Goal: Information Seeking & Learning: Learn about a topic

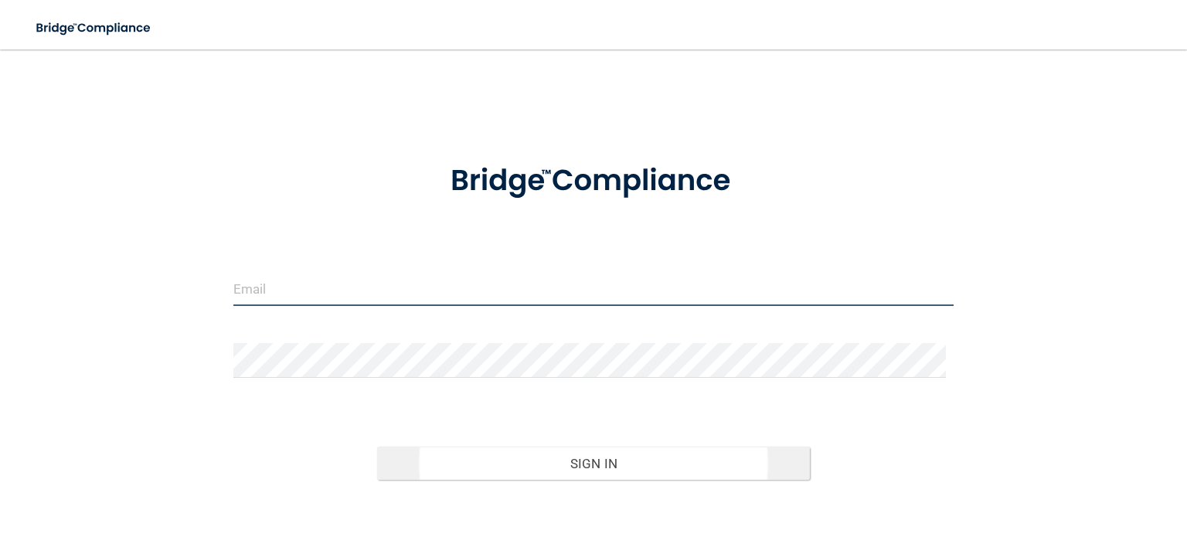
type input "[EMAIL_ADDRESS][DOMAIN_NAME]"
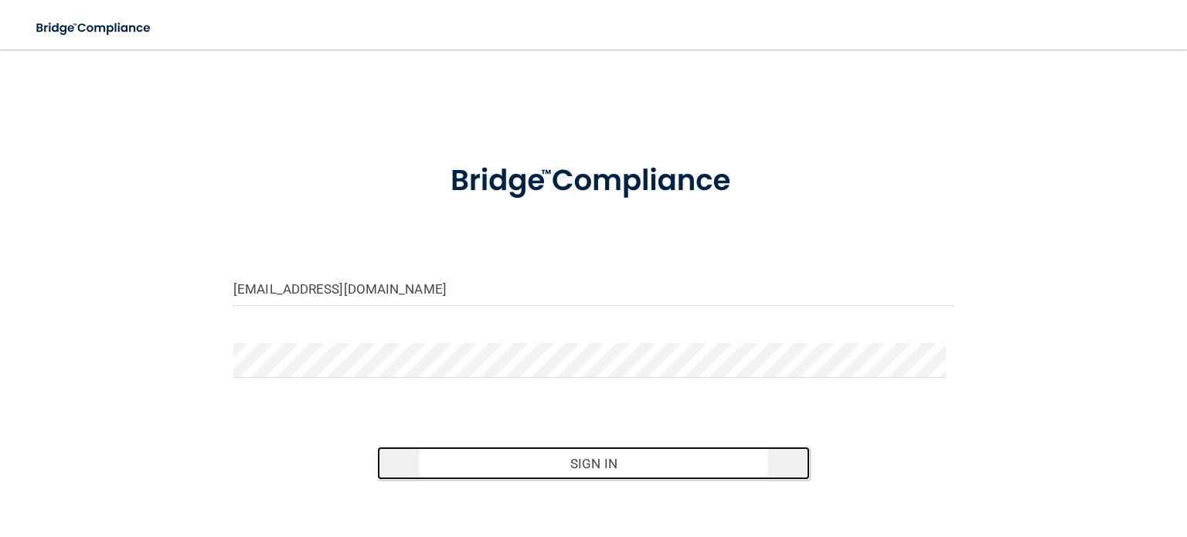
click at [498, 462] on button "Sign In" at bounding box center [593, 464] width 432 height 34
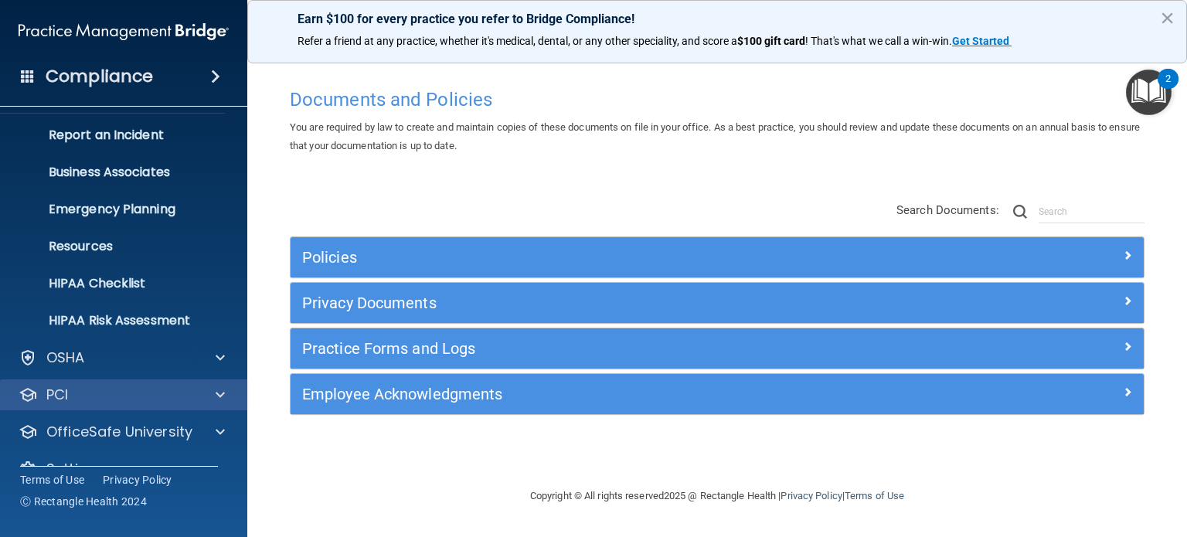
scroll to position [104, 0]
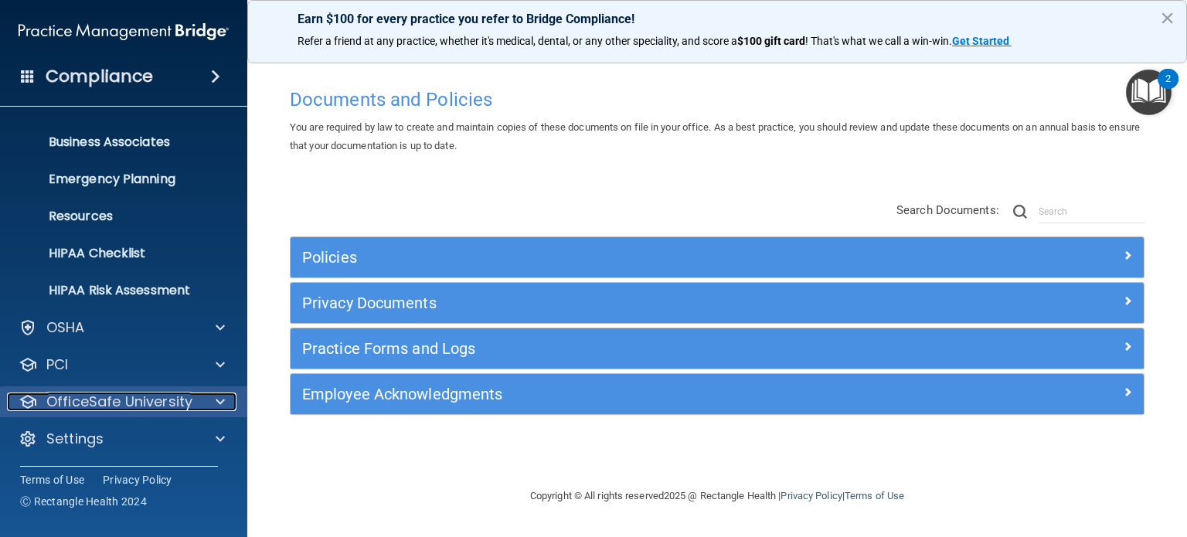
click at [171, 406] on p "OfficeSafe University" at bounding box center [119, 402] width 146 height 19
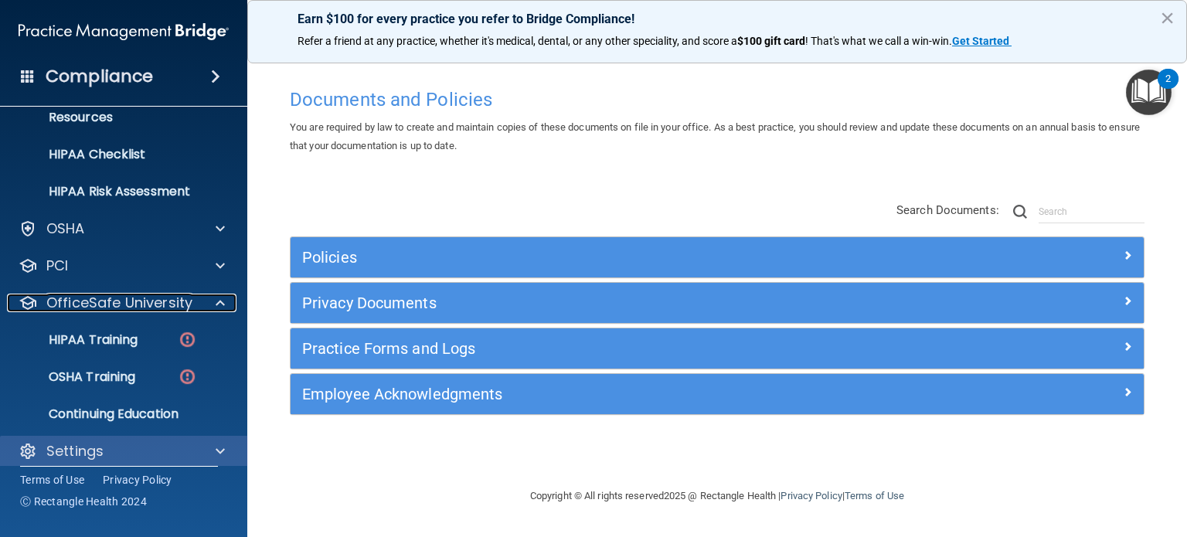
scroll to position [215, 0]
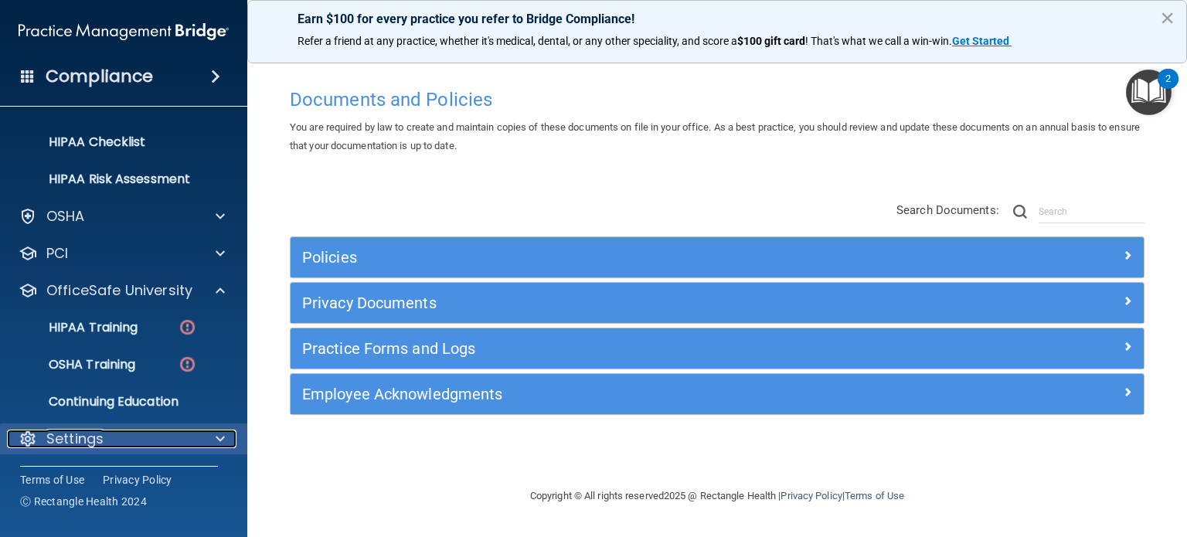
click at [148, 430] on div "Settings" at bounding box center [103, 439] width 192 height 19
click at [155, 435] on div "Settings" at bounding box center [103, 439] width 192 height 19
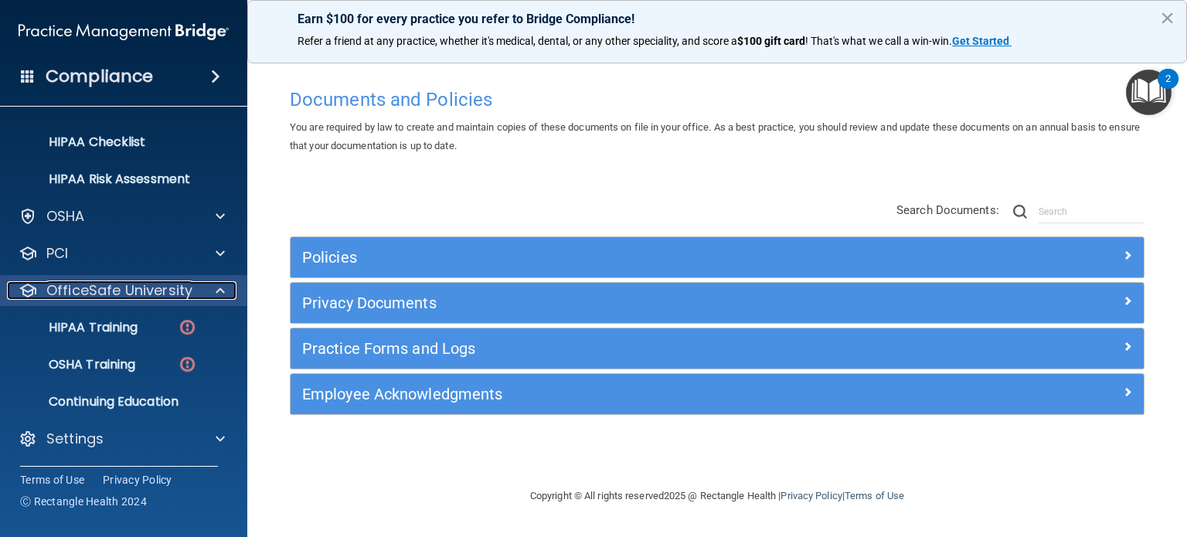
click at [105, 288] on p "OfficeSafe University" at bounding box center [119, 290] width 146 height 19
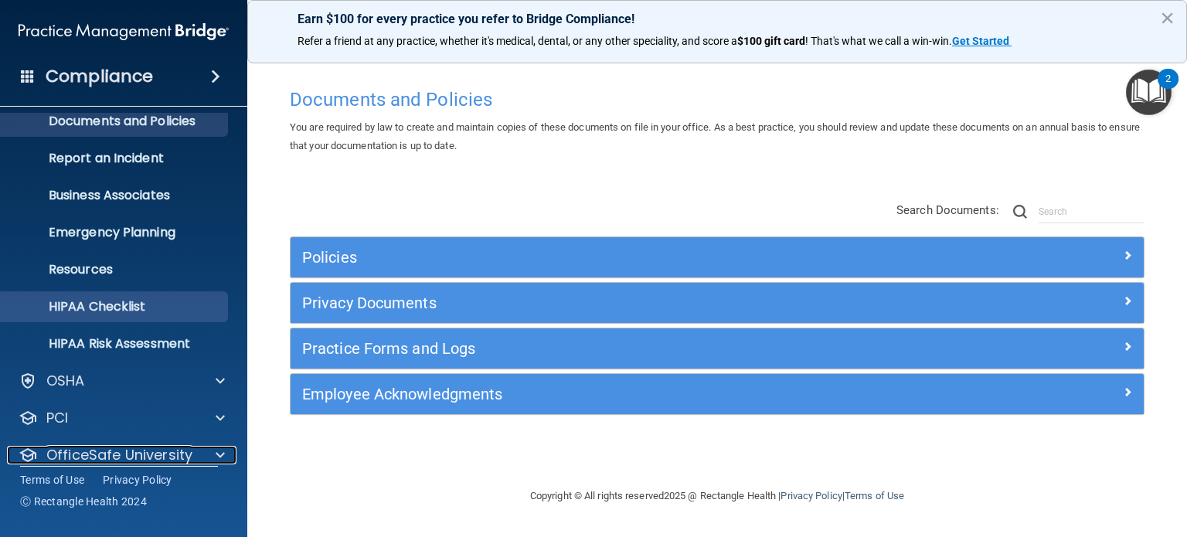
scroll to position [0, 0]
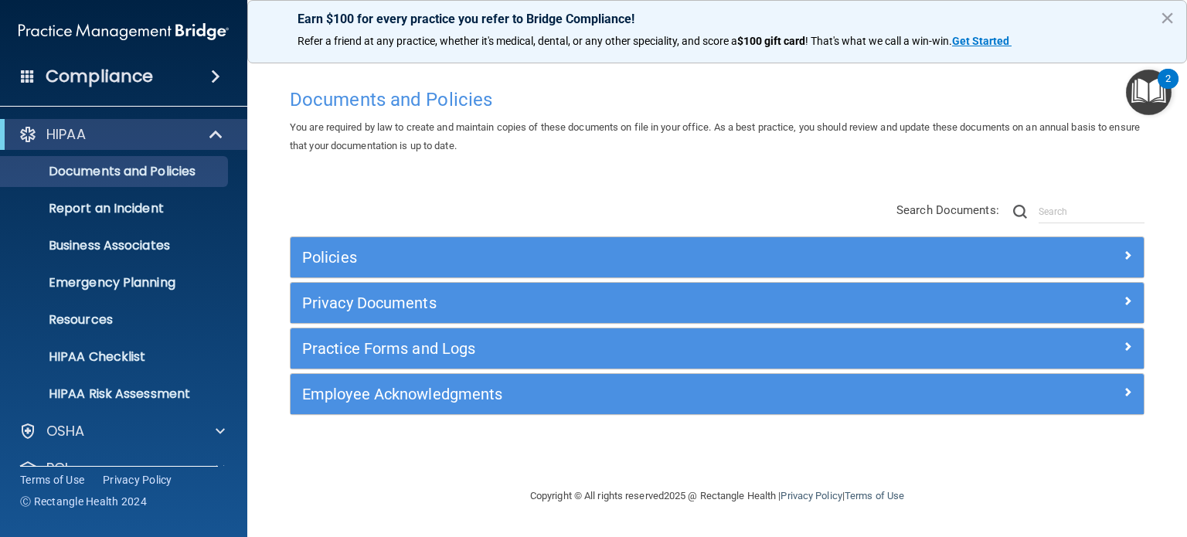
click at [129, 73] on h4 "Compliance" at bounding box center [99, 77] width 107 height 22
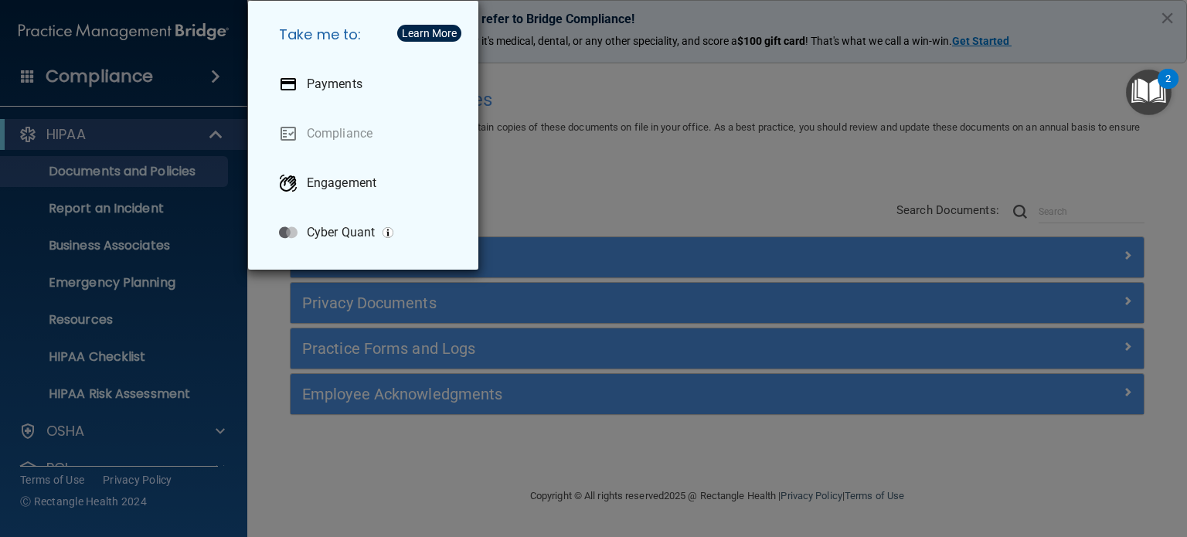
click at [575, 166] on div "Take me to: Payments Compliance Engagement Cyber Quant" at bounding box center [593, 268] width 1187 height 537
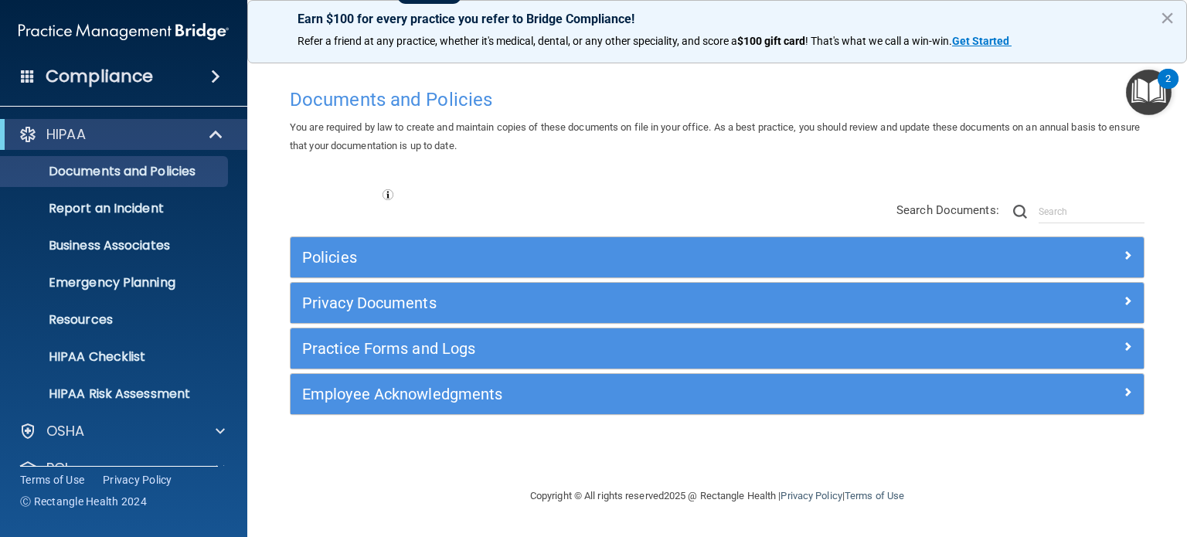
click at [1140, 102] on img "Open Resource Center, 2 new notifications" at bounding box center [1149, 93] width 46 height 46
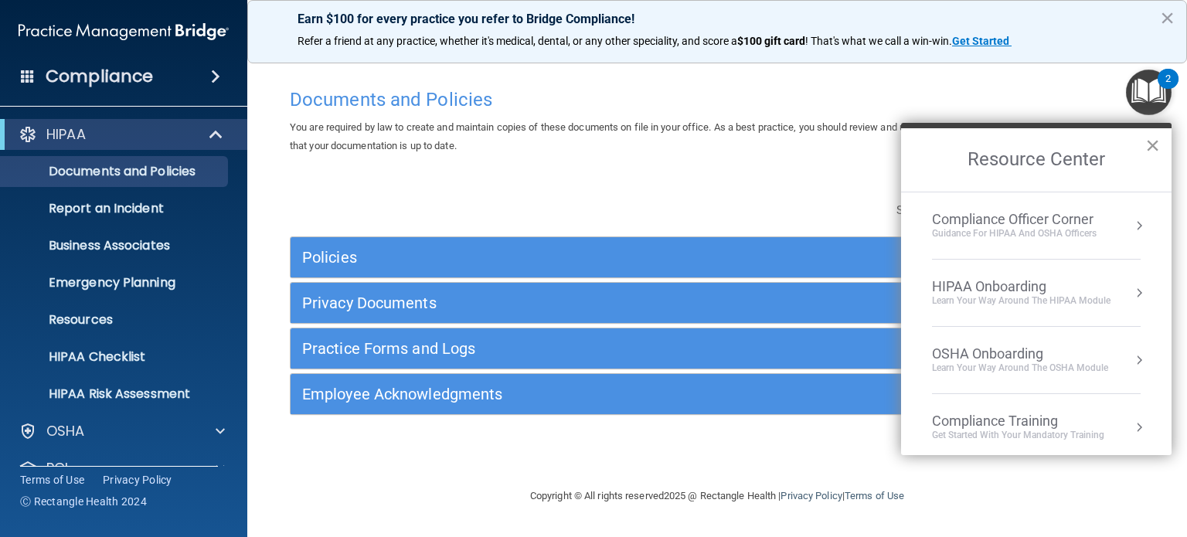
click at [1150, 141] on button "×" at bounding box center [1153, 145] width 15 height 25
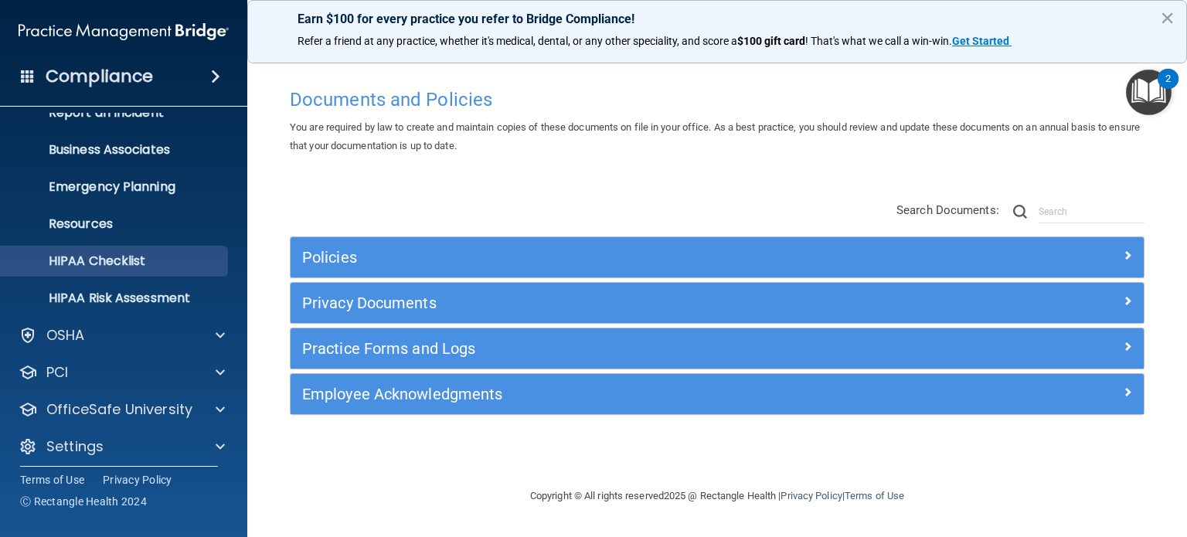
scroll to position [104, 0]
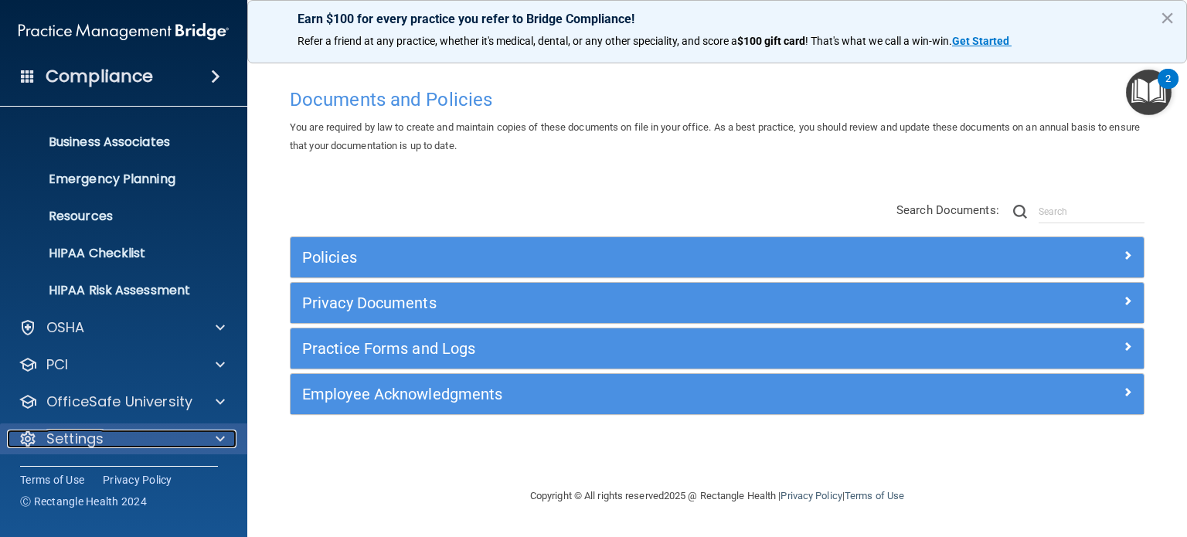
click at [164, 438] on div "Settings" at bounding box center [103, 439] width 192 height 19
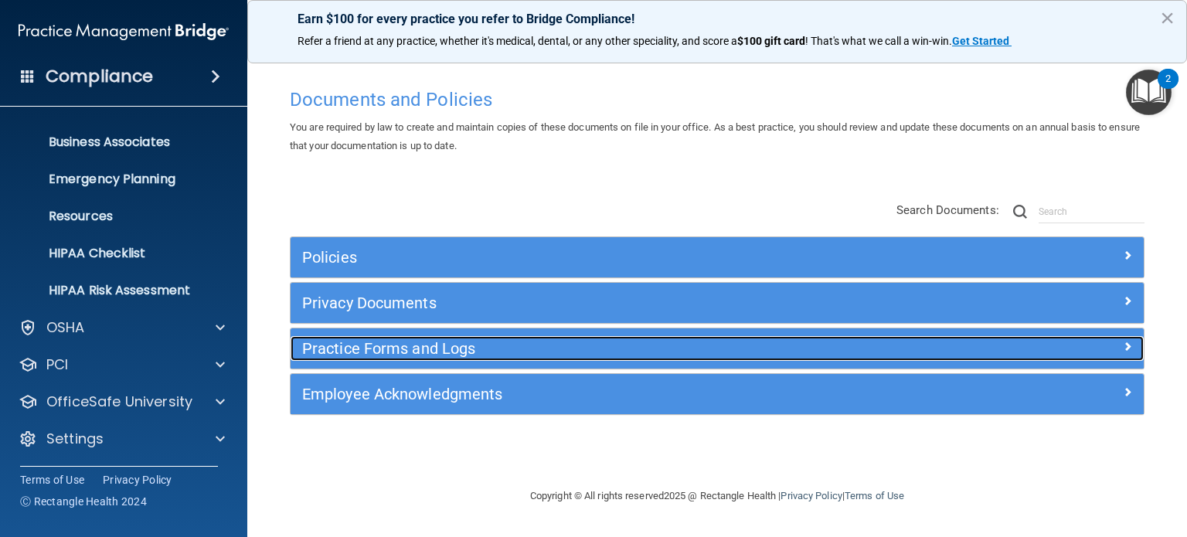
click at [370, 360] on div "Practice Forms and Logs" at bounding box center [611, 348] width 640 height 25
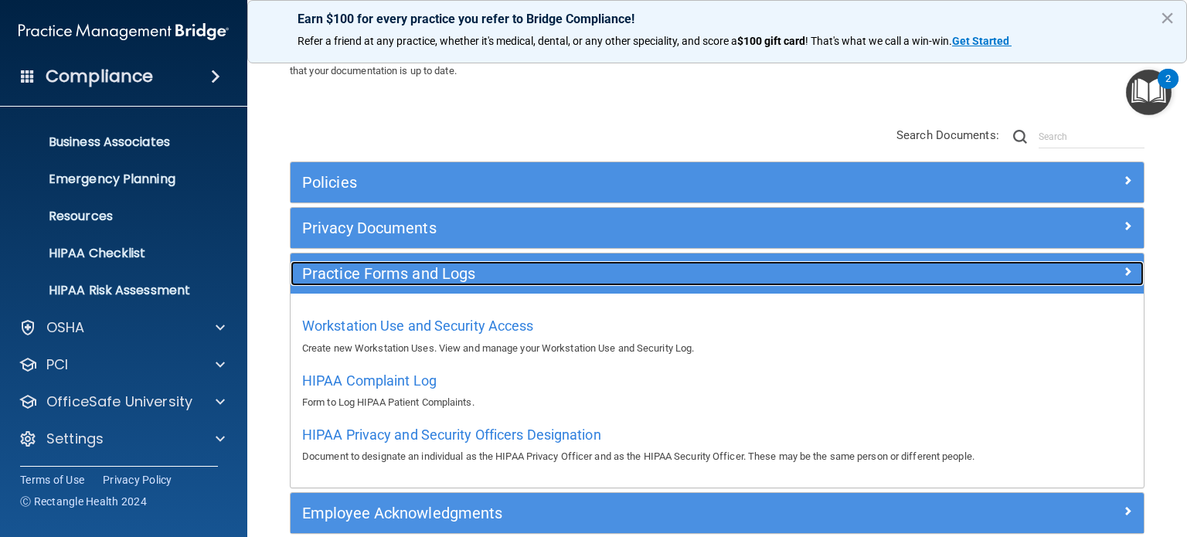
scroll to position [150, 0]
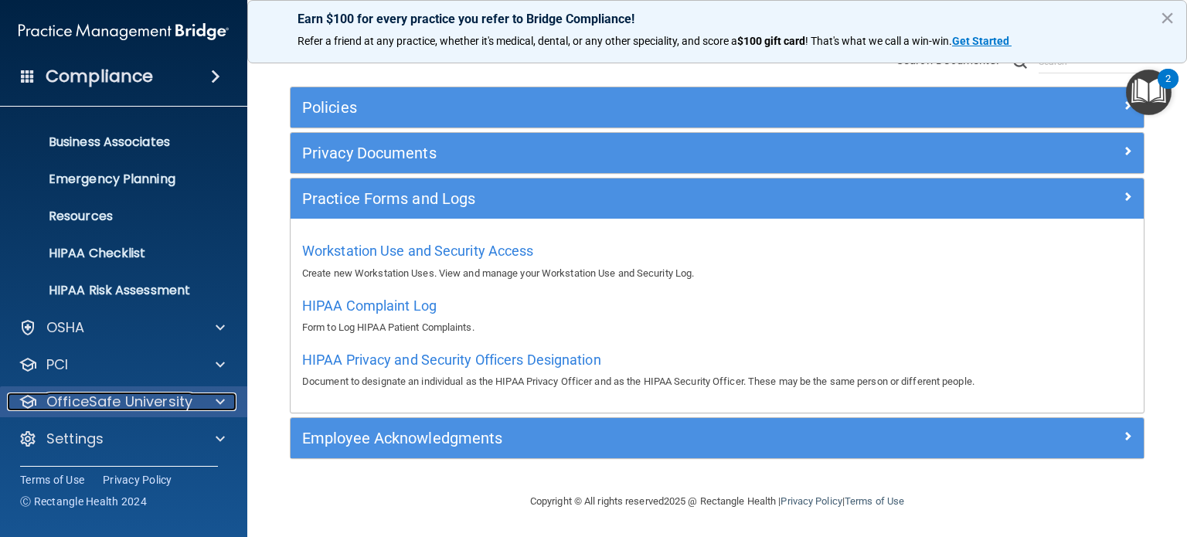
click at [59, 398] on p "OfficeSafe University" at bounding box center [119, 402] width 146 height 19
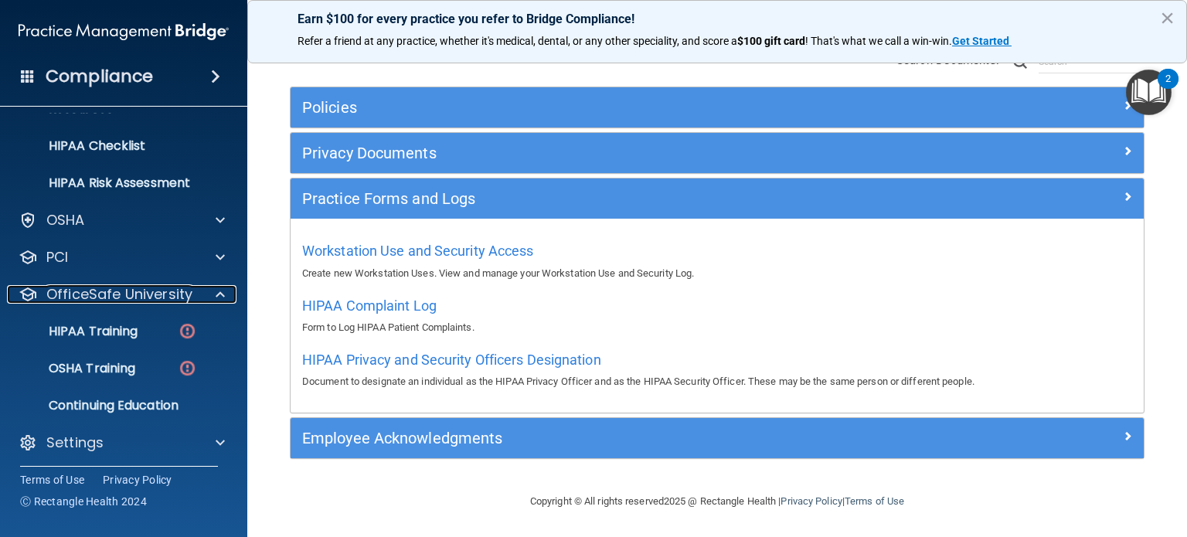
scroll to position [215, 0]
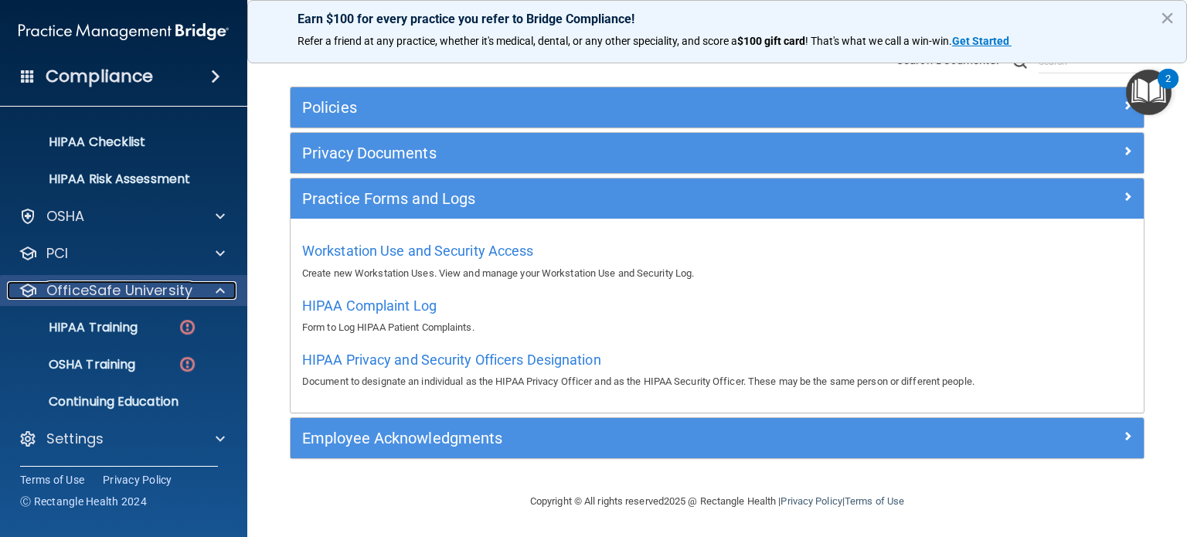
click at [135, 295] on p "OfficeSafe University" at bounding box center [119, 290] width 146 height 19
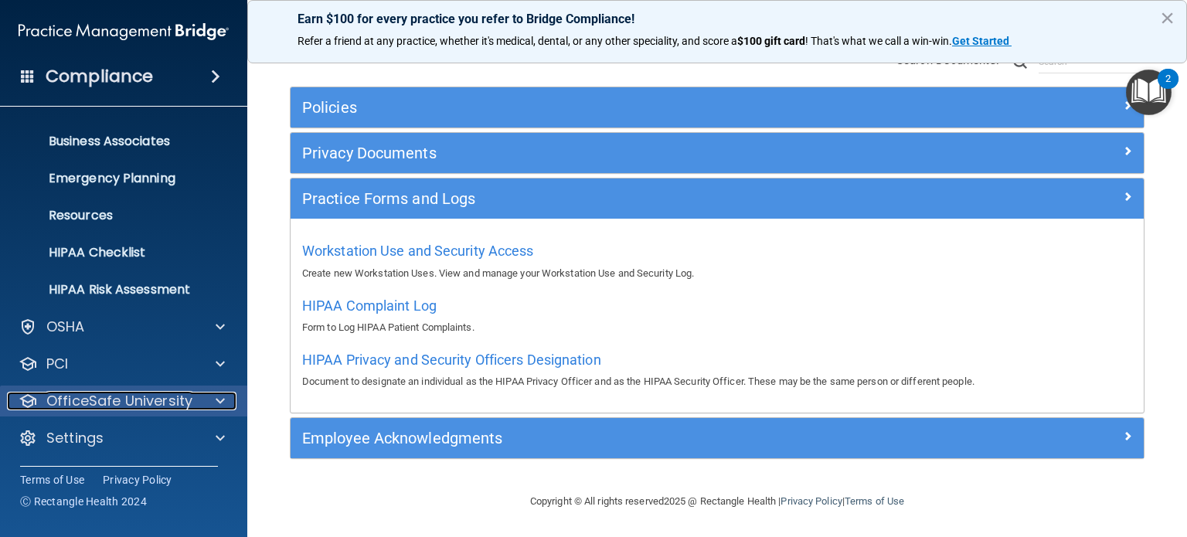
scroll to position [104, 0]
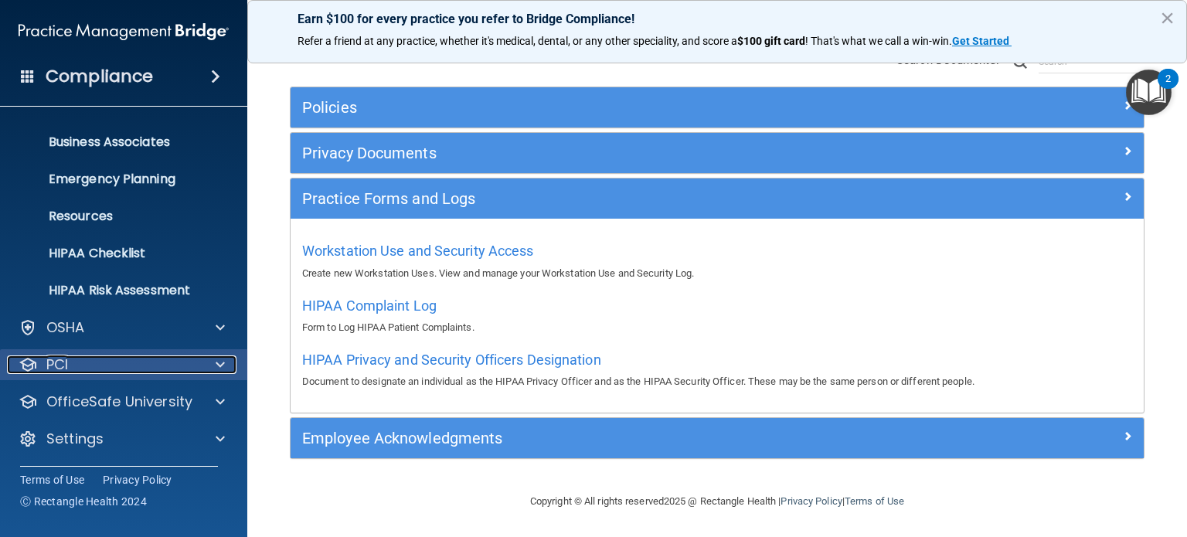
click at [111, 369] on div "PCI" at bounding box center [103, 365] width 192 height 19
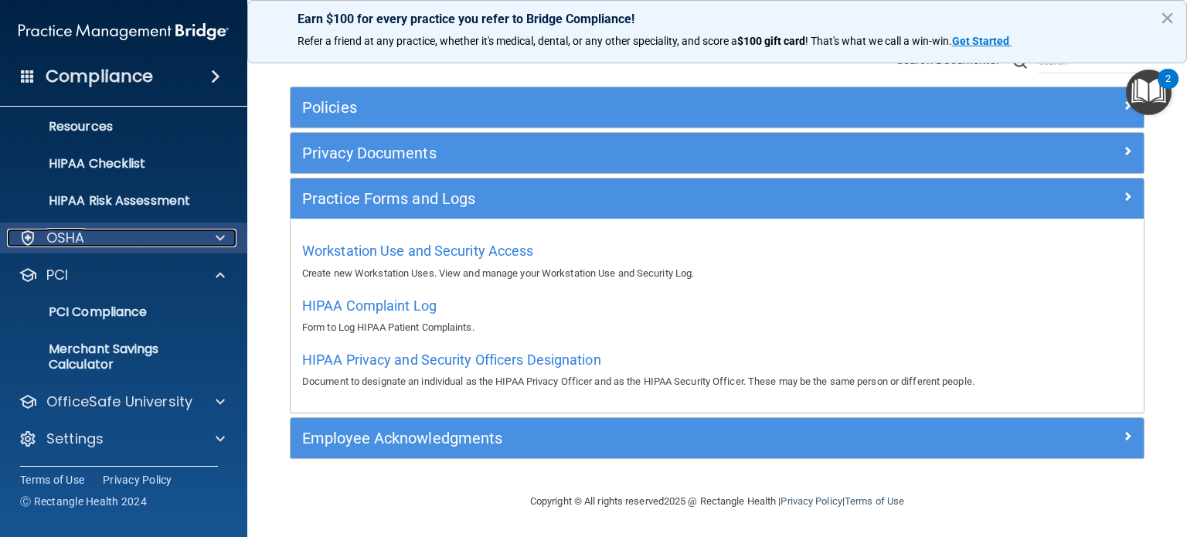
click at [75, 237] on p "OSHA" at bounding box center [65, 238] width 39 height 19
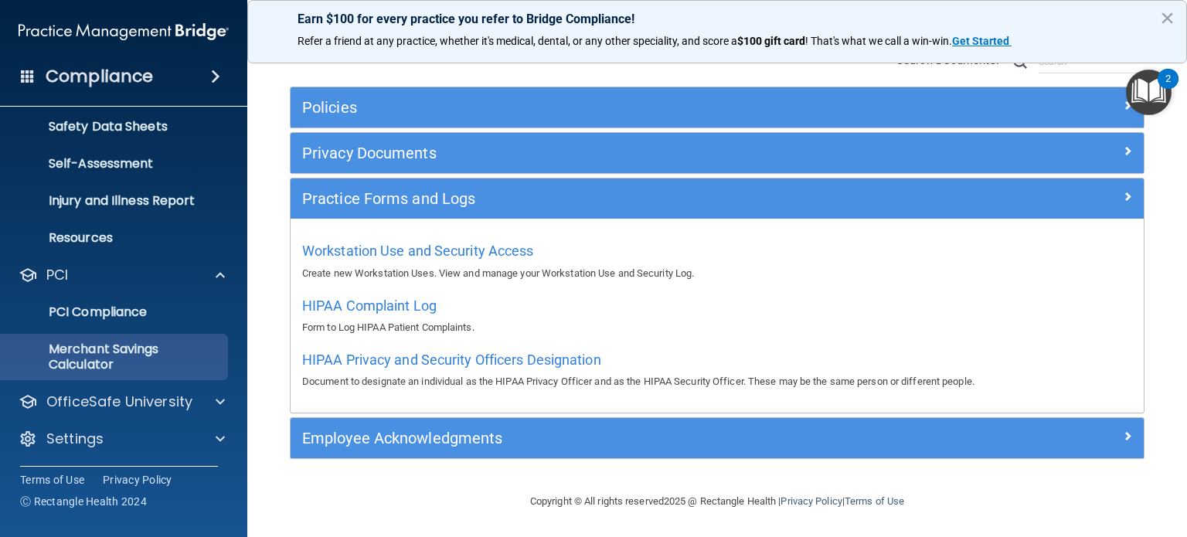
scroll to position [379, 0]
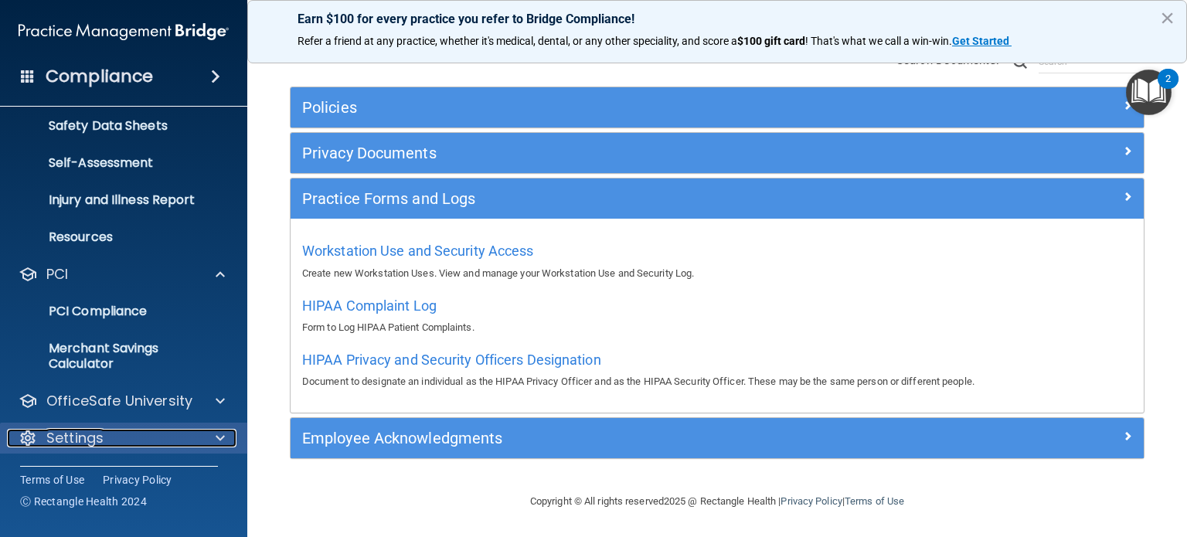
click at [108, 432] on div "Settings" at bounding box center [103, 438] width 192 height 19
click at [90, 439] on p "Settings" at bounding box center [74, 438] width 57 height 19
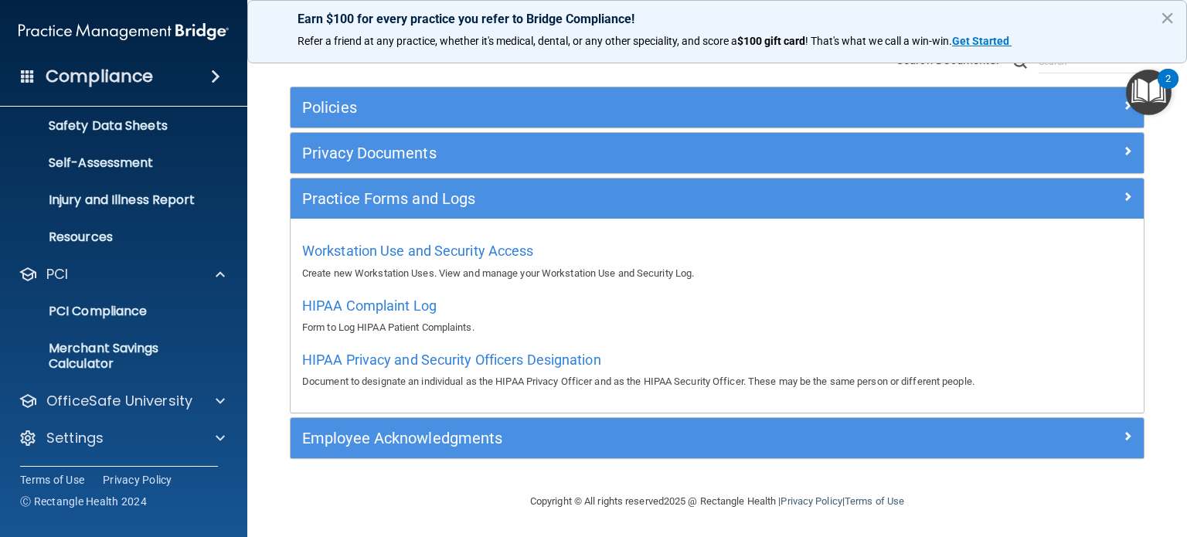
click at [411, 93] on div "Policies" at bounding box center [717, 107] width 853 height 40
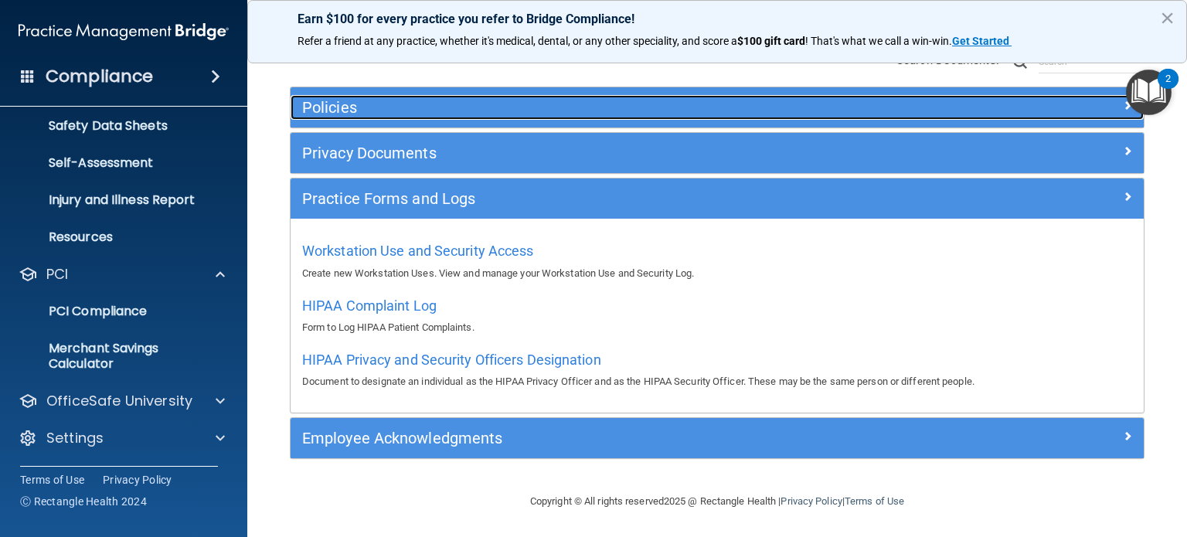
click at [397, 113] on h5 "Policies" at bounding box center [610, 107] width 617 height 17
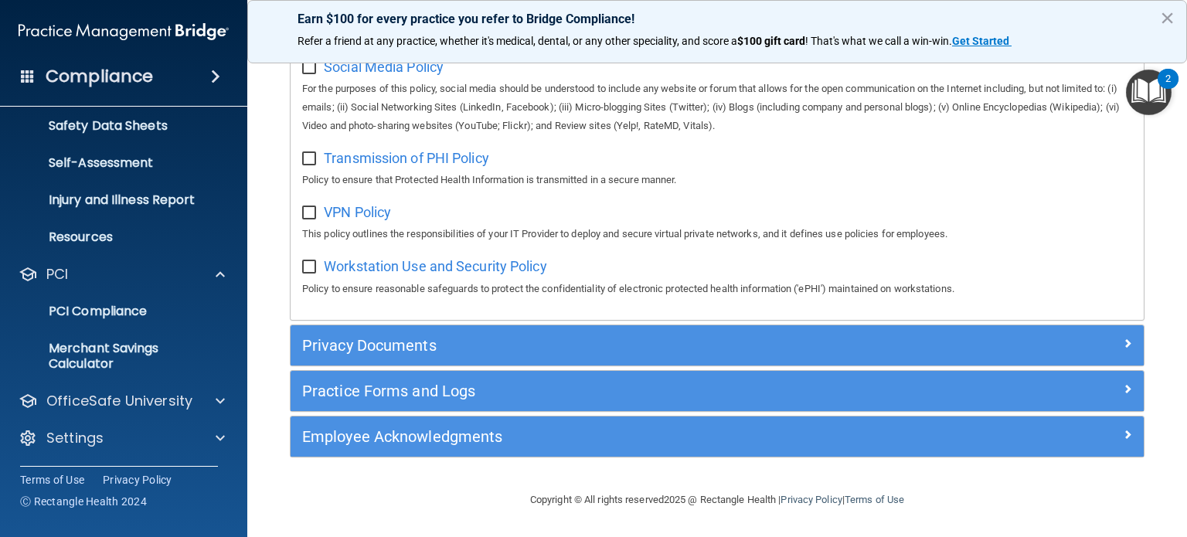
scroll to position [1248, 0]
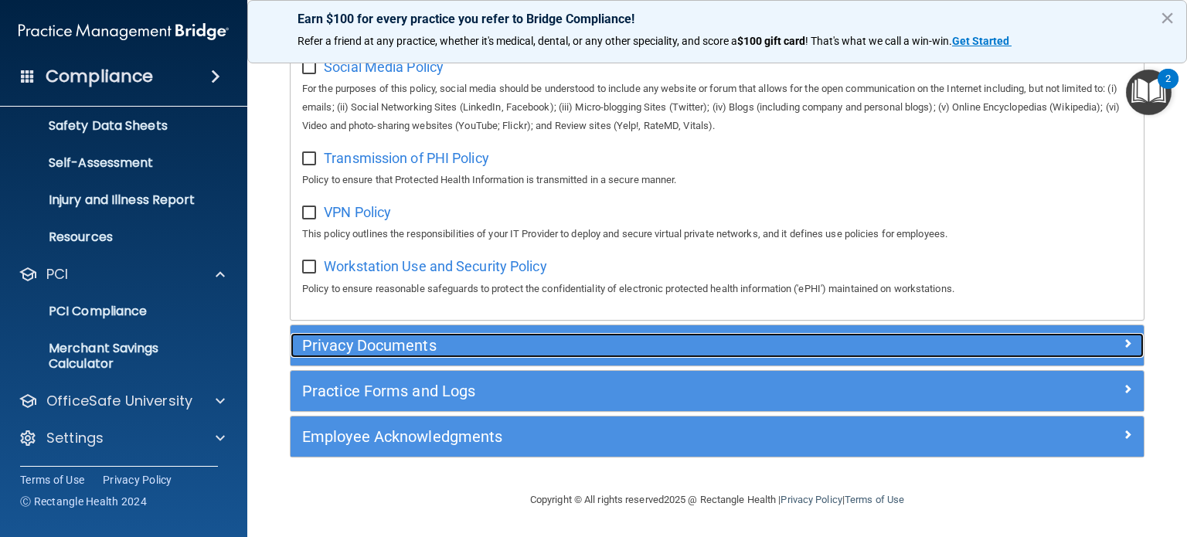
click at [460, 352] on h5 "Privacy Documents" at bounding box center [610, 345] width 617 height 17
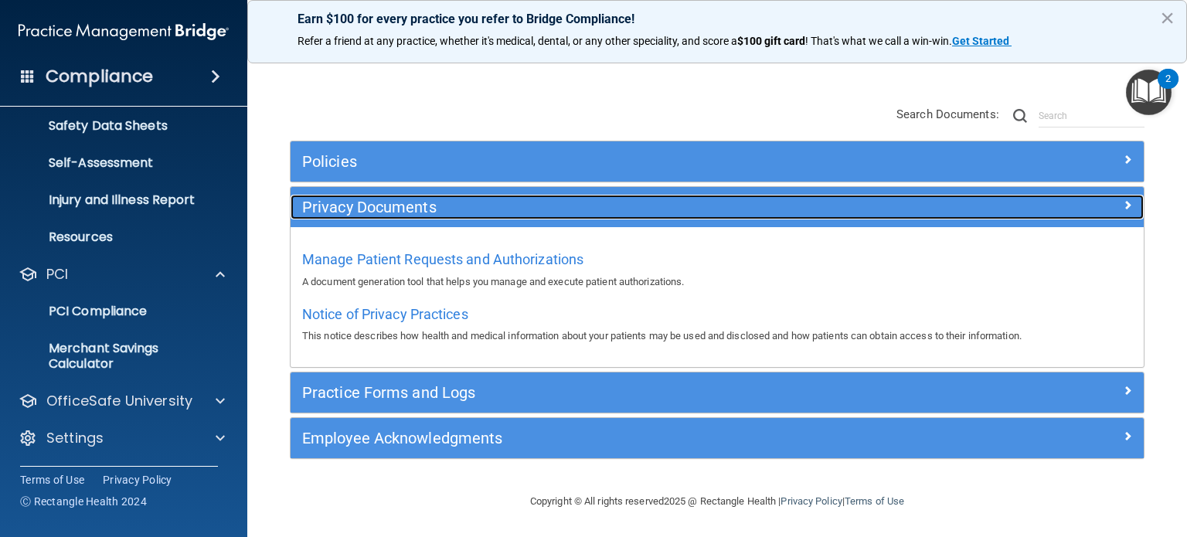
scroll to position [96, 0]
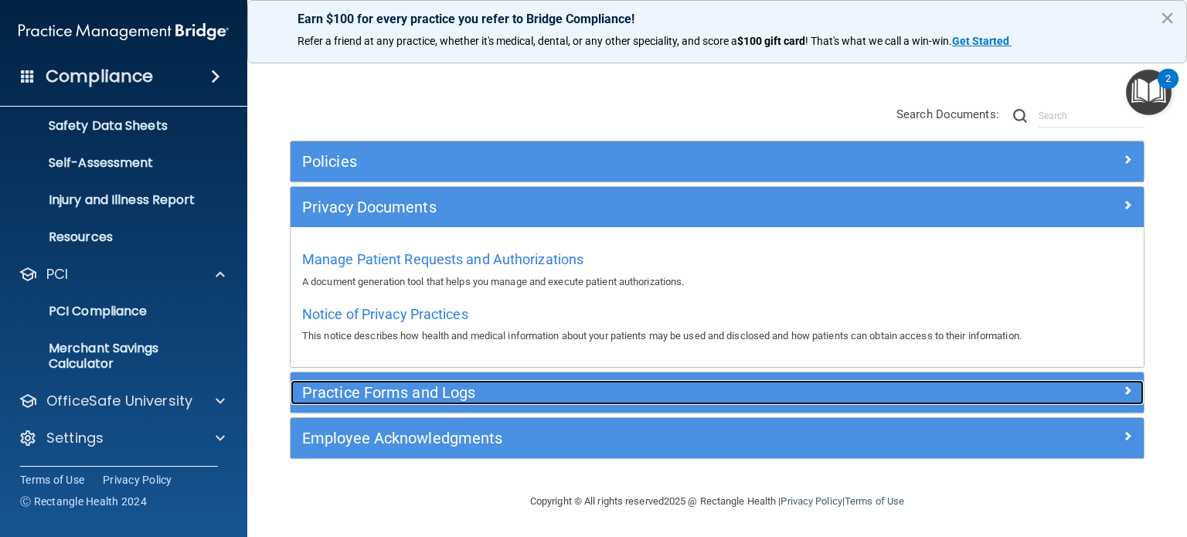
click at [443, 386] on h5 "Practice Forms and Logs" at bounding box center [610, 392] width 617 height 17
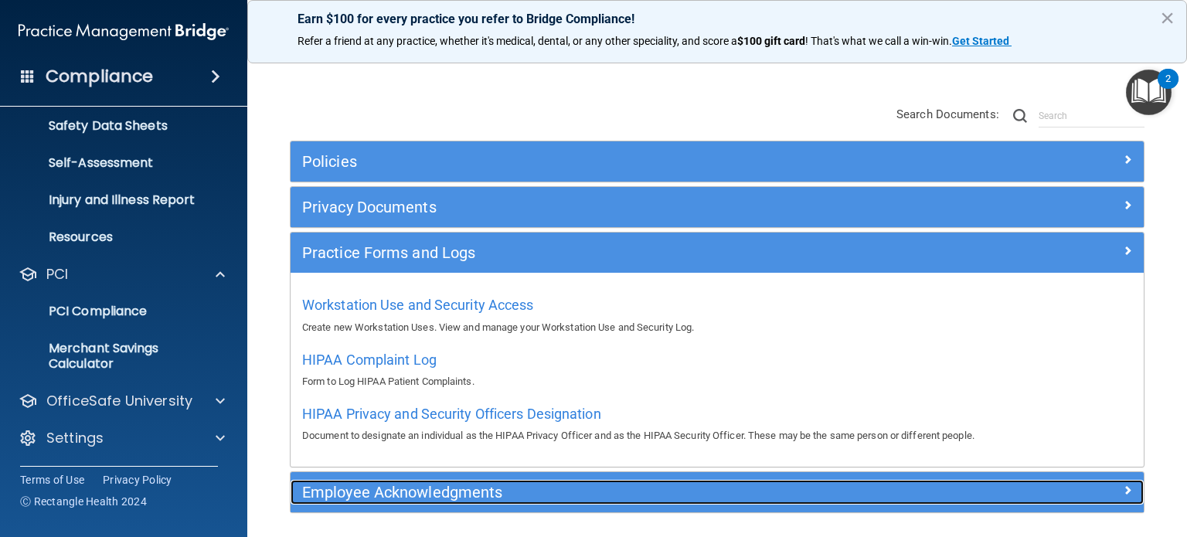
click at [450, 484] on h5 "Employee Acknowledgments" at bounding box center [610, 492] width 617 height 17
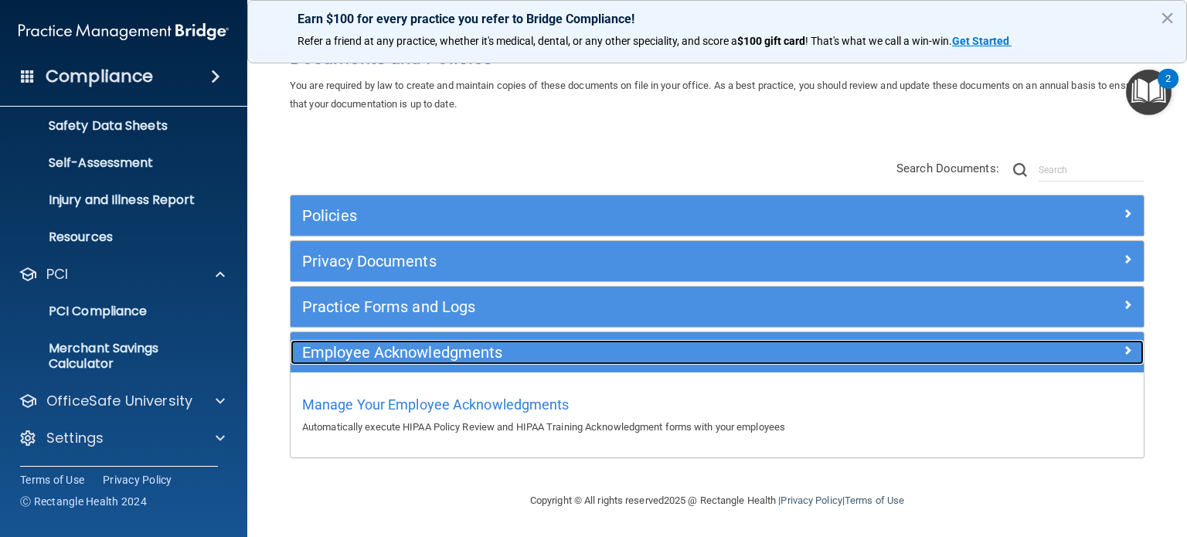
scroll to position [41, 0]
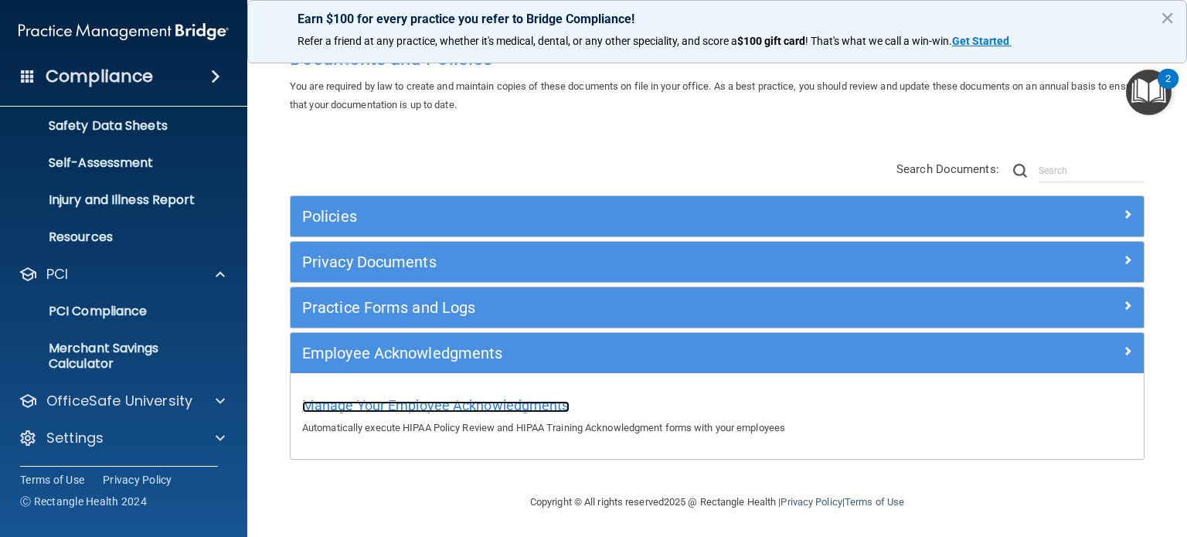
click at [479, 404] on span "Manage Your Employee Acknowledgments" at bounding box center [435, 405] width 267 height 16
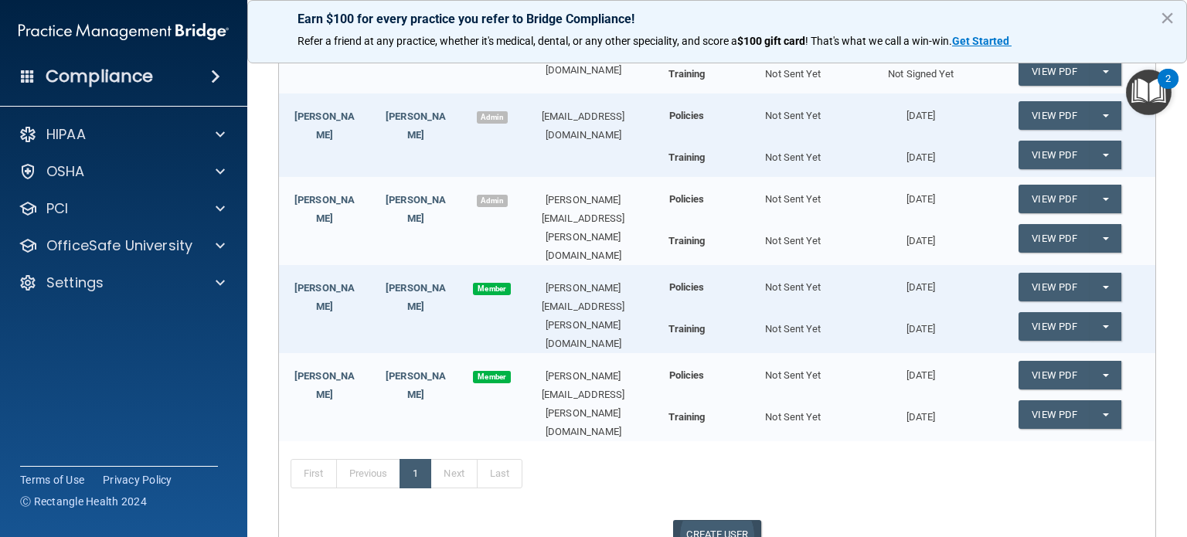
scroll to position [327, 0]
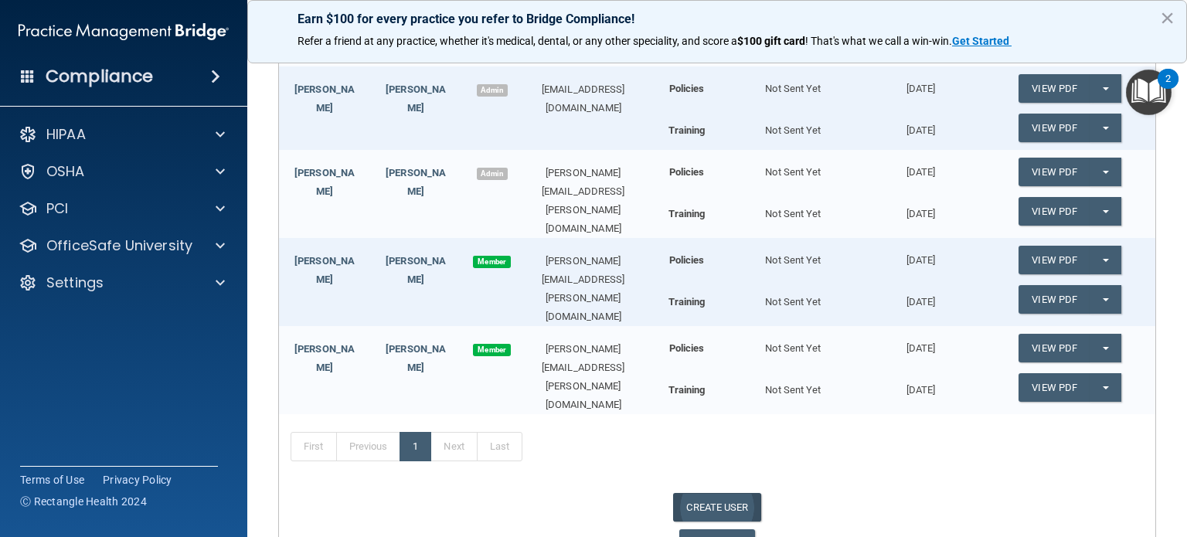
click at [742, 494] on link "CREATE USER" at bounding box center [716, 507] width 87 height 29
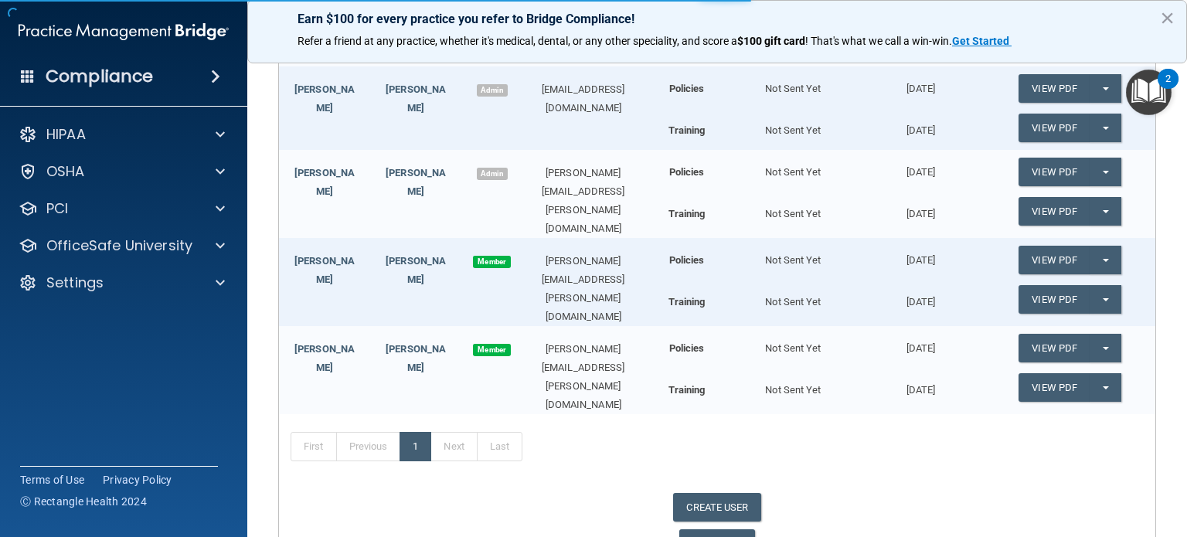
select select "practice_admin"
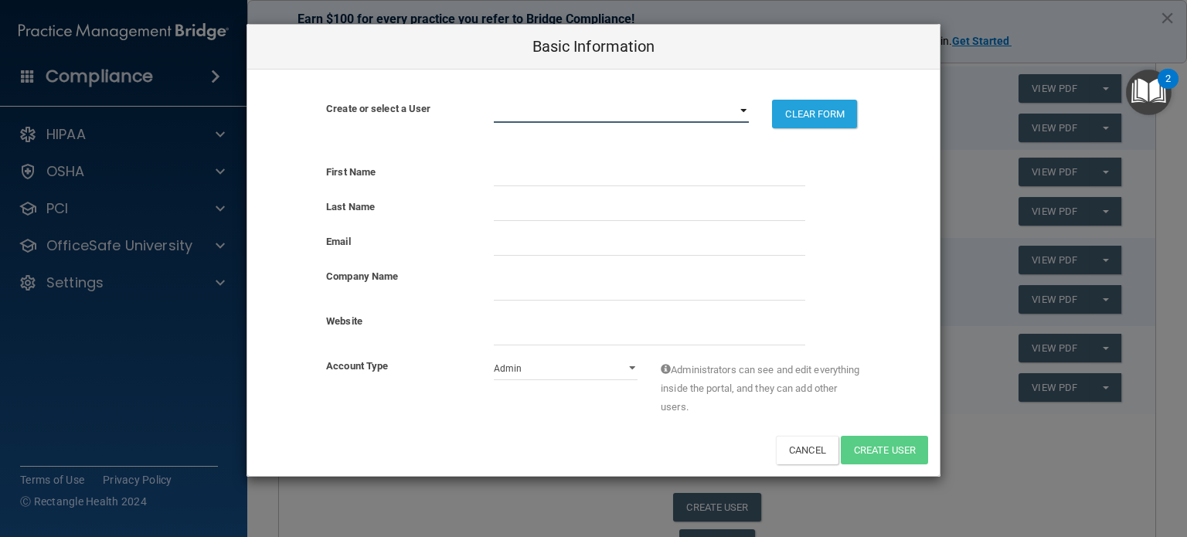
click at [554, 114] on select "drfalvo@tcdcohio.com michaela.martin@tcdcohio.com michele.kendall@tcdcohio.com …" at bounding box center [622, 111] width 256 height 23
click at [644, 100] on select "drfalvo@tcdcohio.com michaela.martin@tcdcohio.com michele.kendall@tcdcohio.com …" at bounding box center [622, 111] width 256 height 23
click at [640, 116] on select "drfalvo@tcdcohio.com michaela.martin@tcdcohio.com michele.kendall@tcdcohio.com …" at bounding box center [622, 111] width 256 height 23
click at [640, 114] on select "drfalvo@tcdcohio.com michaela.martin@tcdcohio.com michele.kendall@tcdcohio.com …" at bounding box center [622, 111] width 256 height 23
click at [630, 106] on select "drfalvo@tcdcohio.com michaela.martin@tcdcohio.com michele.kendall@tcdcohio.com …" at bounding box center [622, 111] width 256 height 23
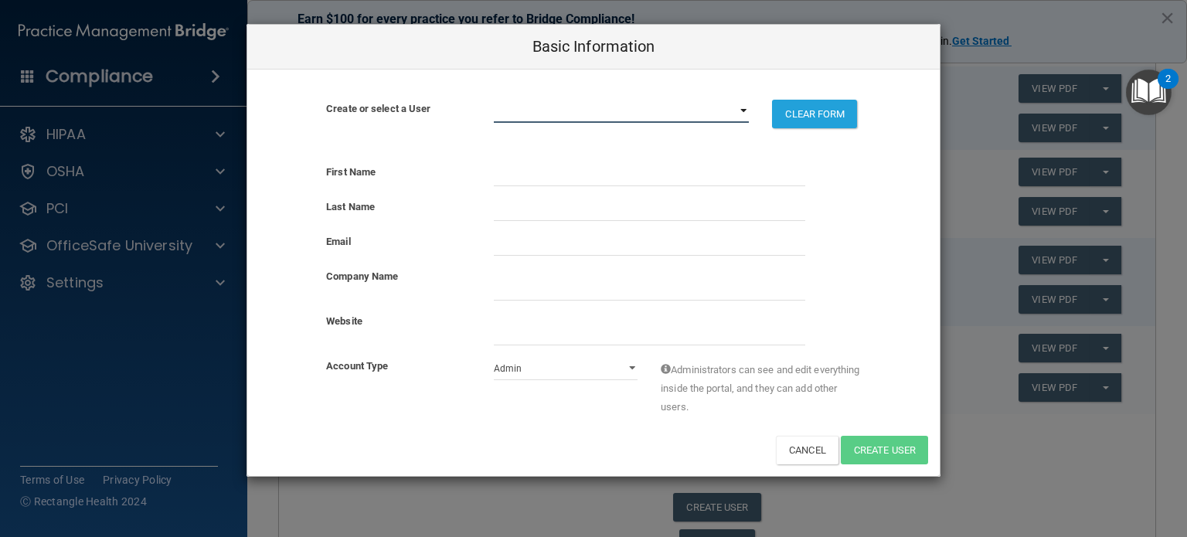
click at [630, 106] on select "drfalvo@tcdcohio.com michaela.martin@tcdcohio.com michele.kendall@tcdcohio.com …" at bounding box center [622, 111] width 256 height 23
click at [550, 182] on input "text" at bounding box center [650, 174] width 312 height 23
type input "Andrew"
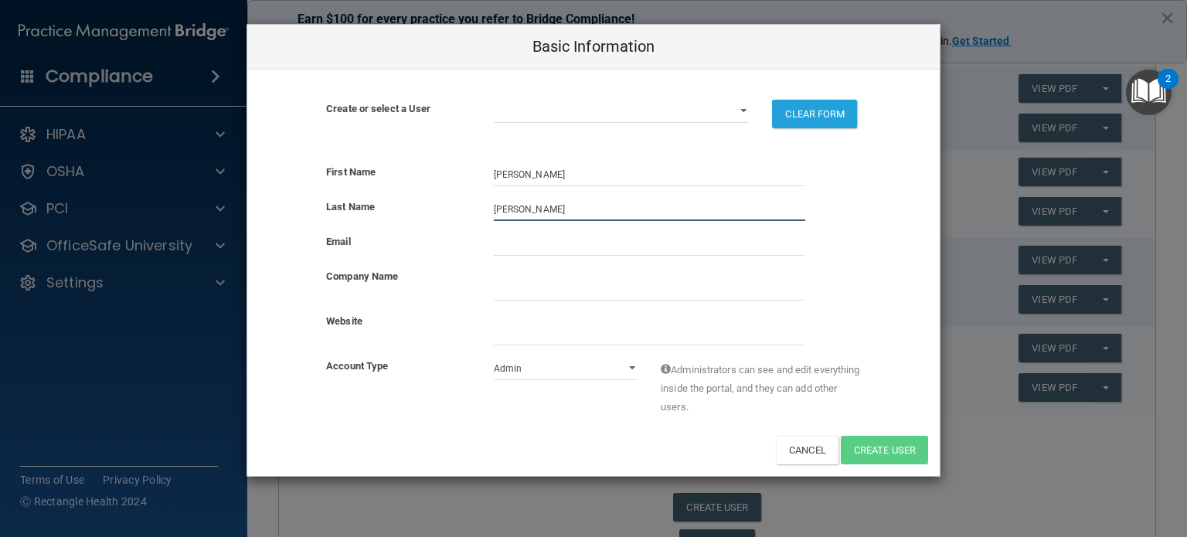
type input "Keeler"
click at [562, 247] on input "email" at bounding box center [650, 244] width 312 height 23
type input "a"
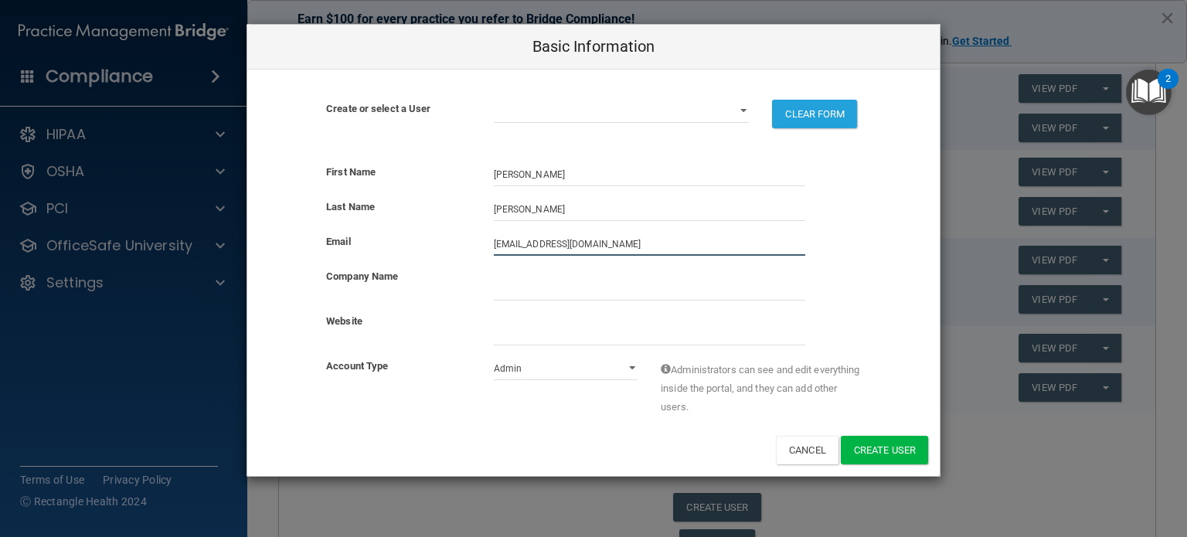
type input "APKeler@gmail.com"
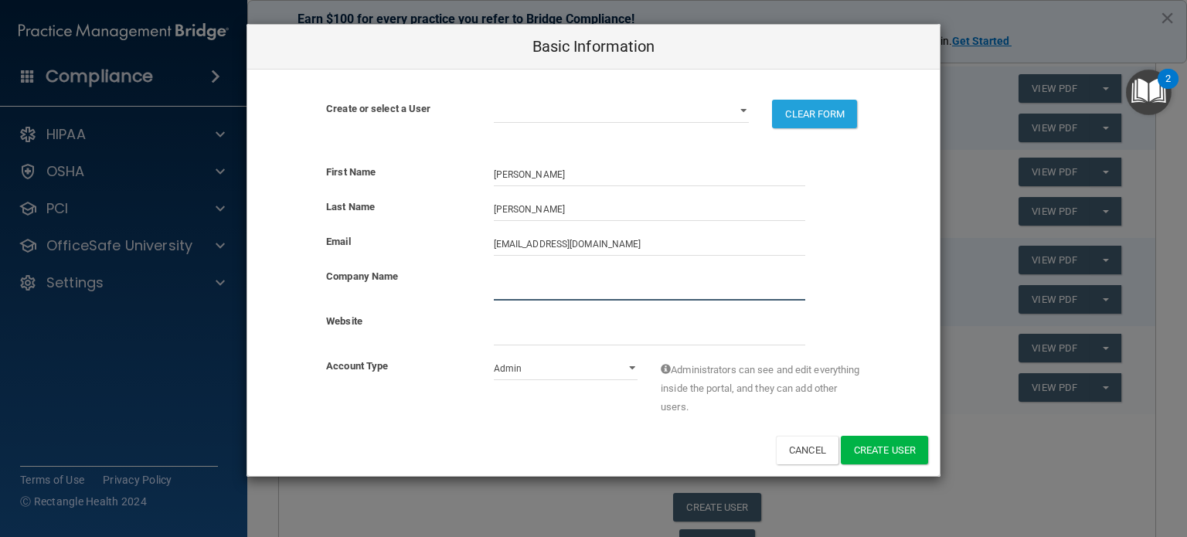
click at [519, 282] on input "company_name" at bounding box center [650, 289] width 312 height 23
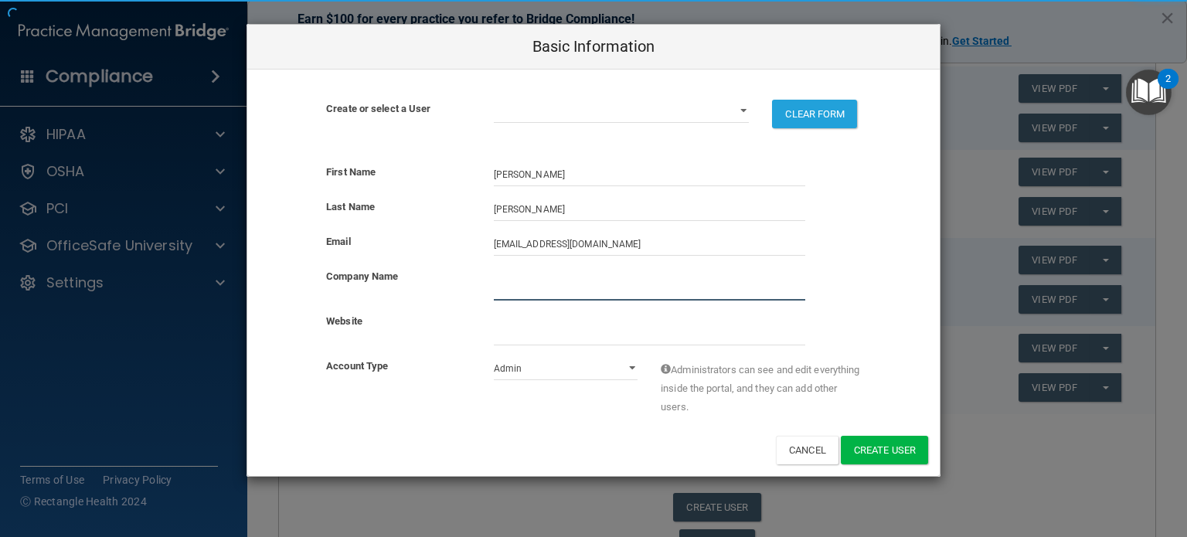
type input "Turtle Creek Dental Care"
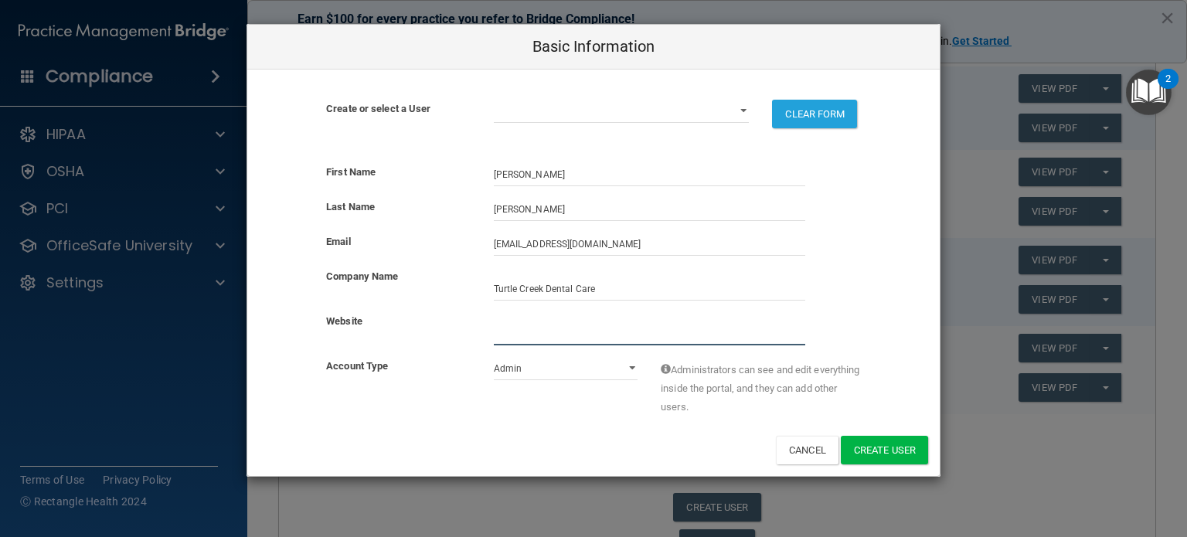
click at [578, 332] on input "website" at bounding box center [650, 333] width 312 height 23
click at [571, 368] on select "Admin Member" at bounding box center [566, 368] width 145 height 23
select select "practice_member"
click at [494, 357] on select "Admin Member" at bounding box center [566, 368] width 145 height 23
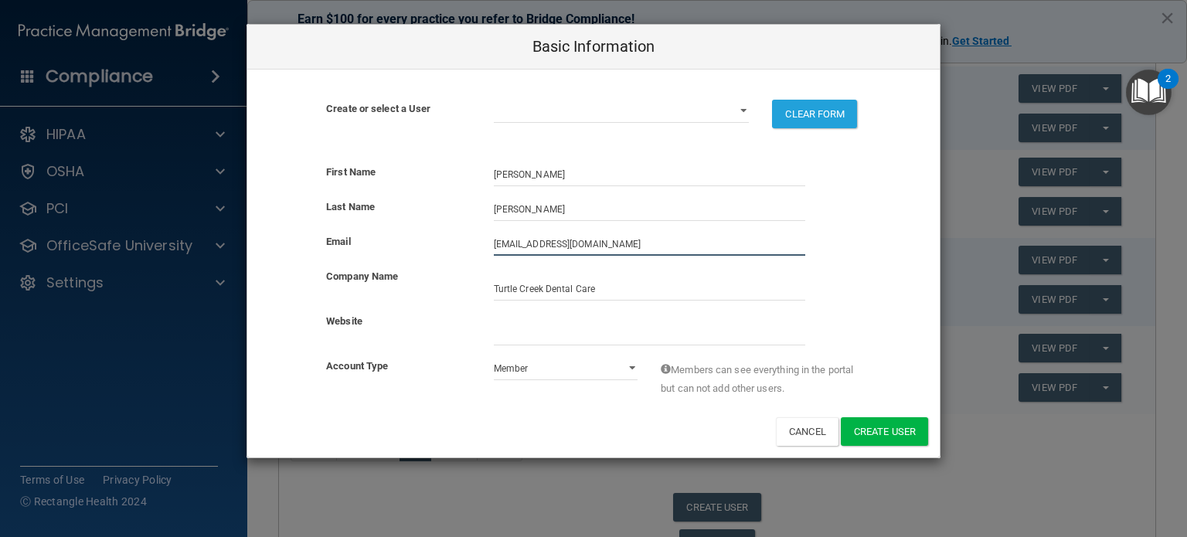
click at [513, 240] on input "APKeler@gmail.com" at bounding box center [650, 244] width 312 height 23
type input "APKeeler@gmail.com"
click at [855, 336] on div "Website" at bounding box center [593, 328] width 693 height 33
click at [504, 242] on input "APKeeler@gmail.com" at bounding box center [650, 244] width 312 height 23
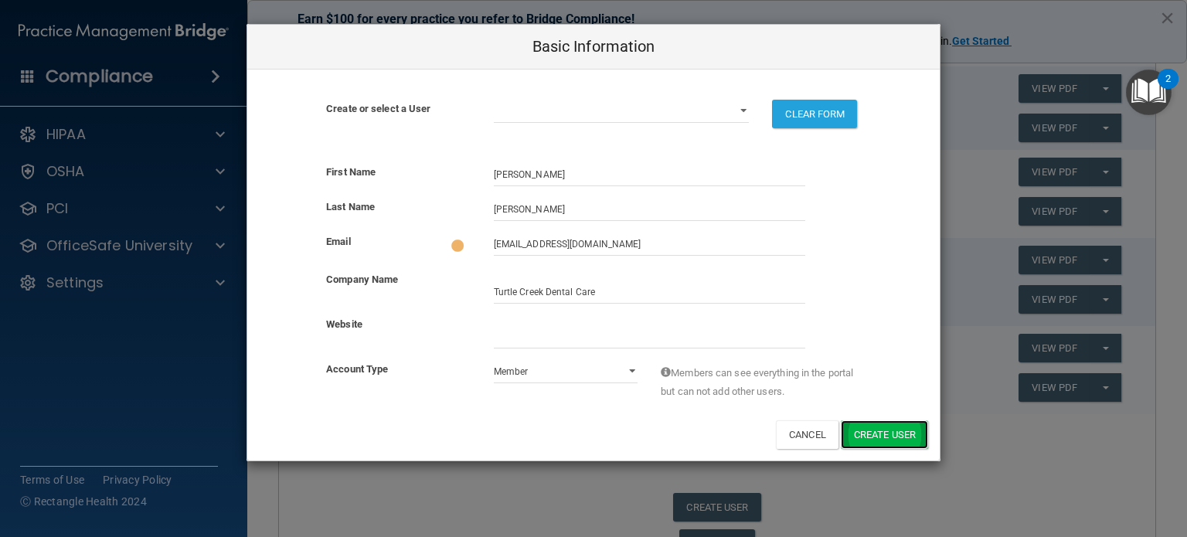
click at [902, 421] on button "Create User" at bounding box center [884, 435] width 87 height 29
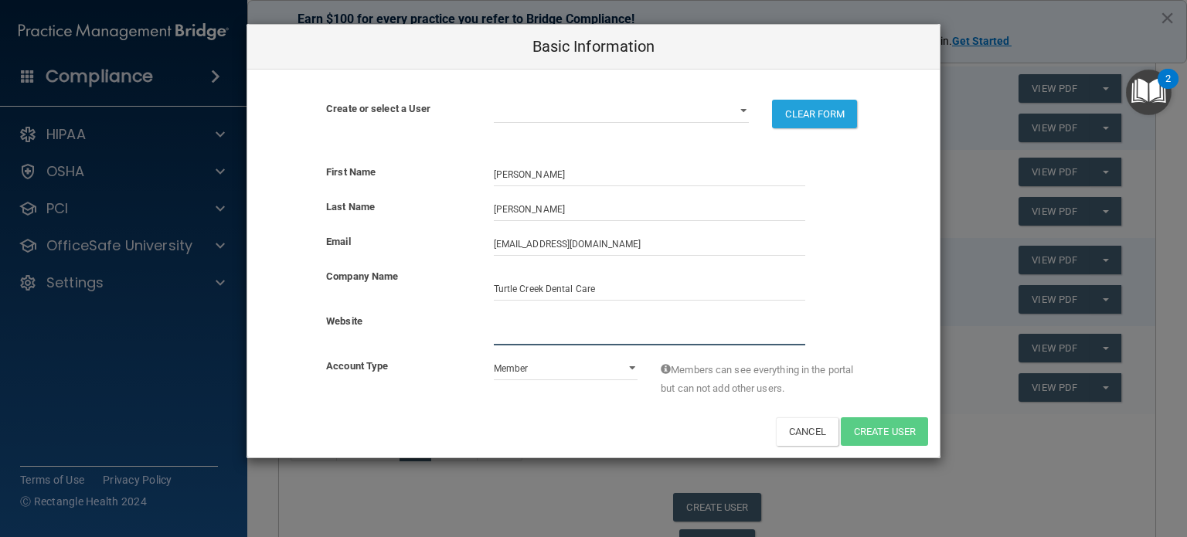
click at [662, 332] on input "website" at bounding box center [650, 333] width 312 height 23
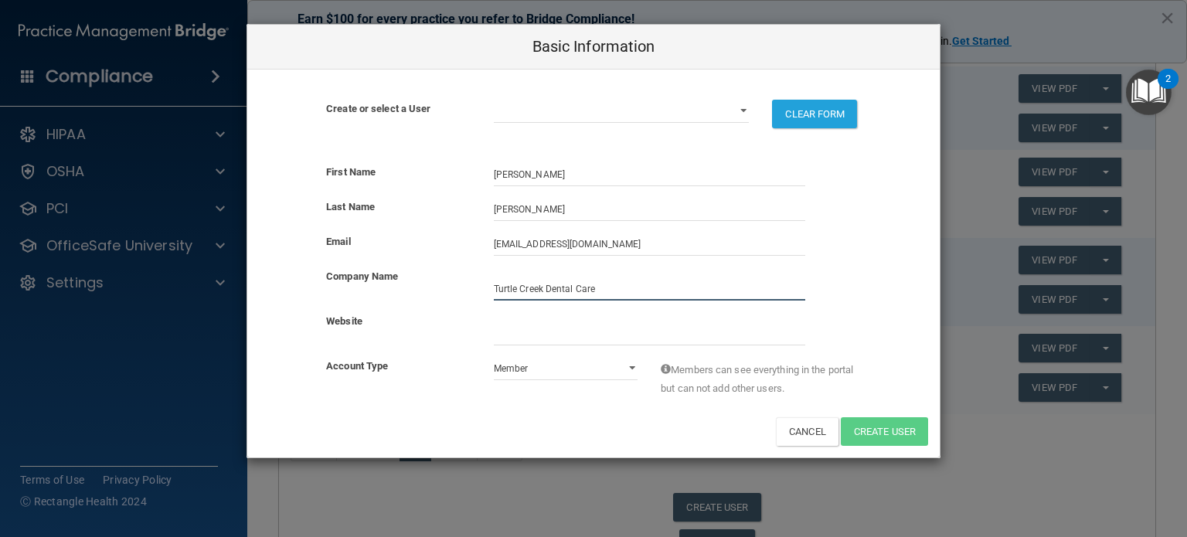
click at [659, 284] on input "company_name" at bounding box center [650, 289] width 312 height 23
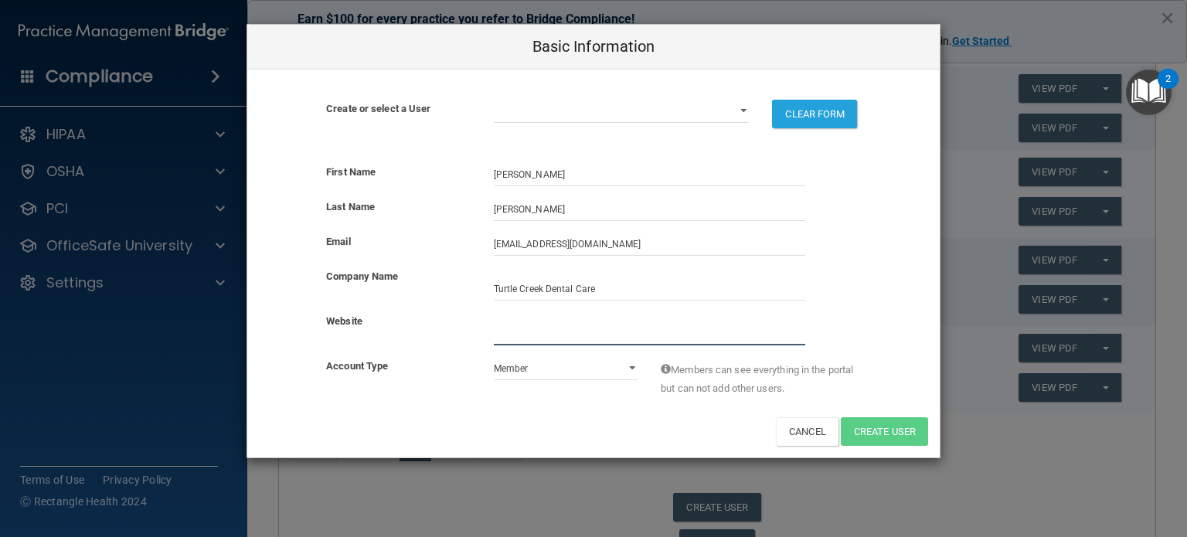
click at [665, 339] on input "website" at bounding box center [650, 333] width 312 height 23
click at [719, 96] on div "Create or select a User drfalvo@tcdcohio.com michaela.martin@tcdcohio.com miche…" at bounding box center [593, 111] width 693 height 82
click at [714, 112] on select "drfalvo@tcdcohio.com michaela.martin@tcdcohio.com michele.kendall@tcdcohio.com …" at bounding box center [622, 111] width 256 height 23
click at [711, 107] on select "drfalvo@tcdcohio.com michaela.martin@tcdcohio.com michele.kendall@tcdcohio.com …" at bounding box center [622, 111] width 256 height 23
click at [586, 346] on div "Website" at bounding box center [593, 334] width 693 height 45
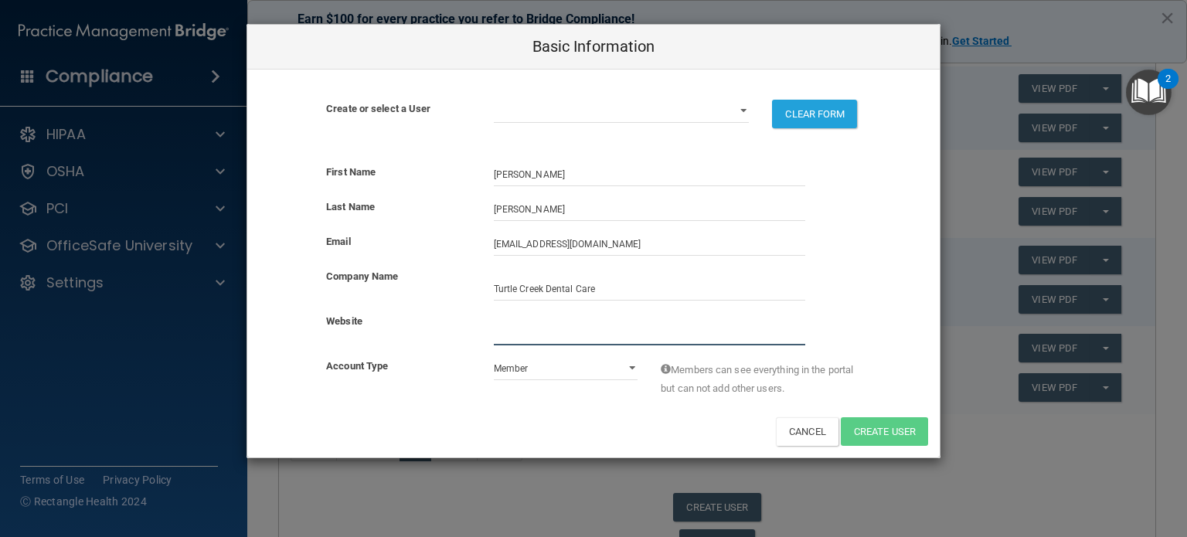
click at [581, 329] on input "website" at bounding box center [650, 333] width 312 height 23
type input "t"
click at [526, 330] on input "website" at bounding box center [650, 333] width 312 height 23
click at [520, 332] on input "website" at bounding box center [650, 333] width 312 height 23
paste input "https://www.turtlecreekdentalcolumbus.com/"
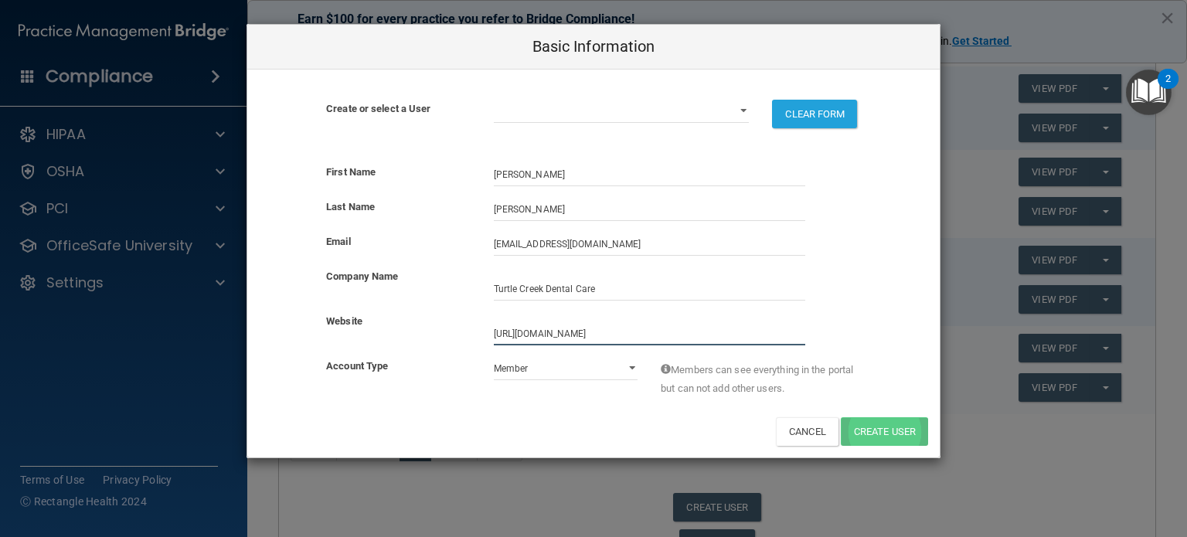
type input "https://www.turtlecreekdentalcolumbus.com/"
click at [727, 107] on select "drfalvo@tcdcohio.com michaela.martin@tcdcohio.com michele.kendall@tcdcohio.com …" at bounding box center [622, 111] width 256 height 23
select select "0"
click at [494, 100] on select "drfalvo@tcdcohio.com michaela.martin@tcdcohio.com michele.kendall@tcdcohio.com …" at bounding box center [622, 111] width 256 height 23
select select "practice_admin"
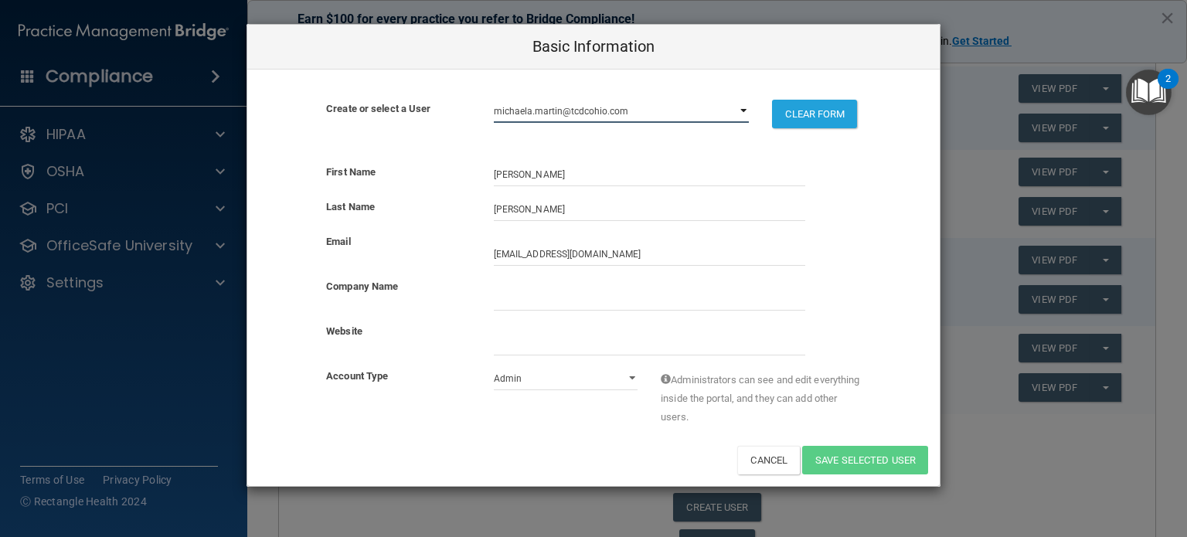
click at [716, 110] on select "drfalvo@tcdcohio.com michaela.martin@tcdcohio.com michele.kendall@tcdcohio.com …" at bounding box center [622, 111] width 256 height 23
click at [789, 171] on input "Jonathon" at bounding box center [650, 174] width 312 height 23
click at [381, 101] on div "Create or select a User" at bounding box center [399, 109] width 168 height 19
click at [707, 117] on select "drfalvo@tcdcohio.com michaela.martin@tcdcohio.com michele.kendall@tcdcohio.com …" at bounding box center [622, 111] width 256 height 23
click at [762, 449] on button "Cancel" at bounding box center [769, 460] width 63 height 29
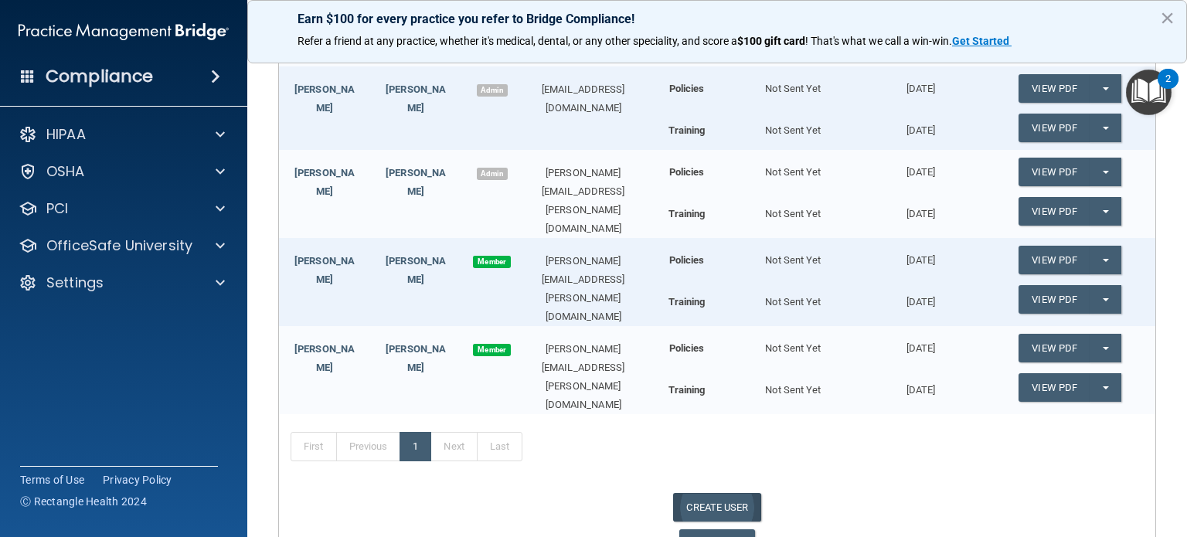
click at [725, 493] on link "CREATE USER" at bounding box center [716, 507] width 87 height 29
select select "practice_admin"
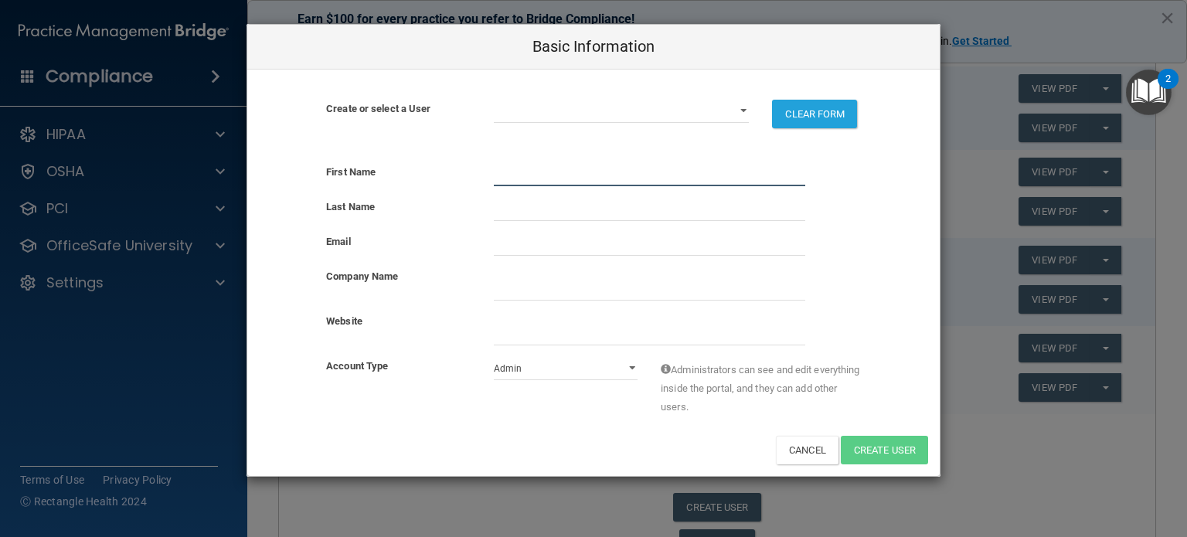
click at [532, 170] on input "text" at bounding box center [650, 174] width 312 height 23
type input "Andrew"
type input "Keeler"
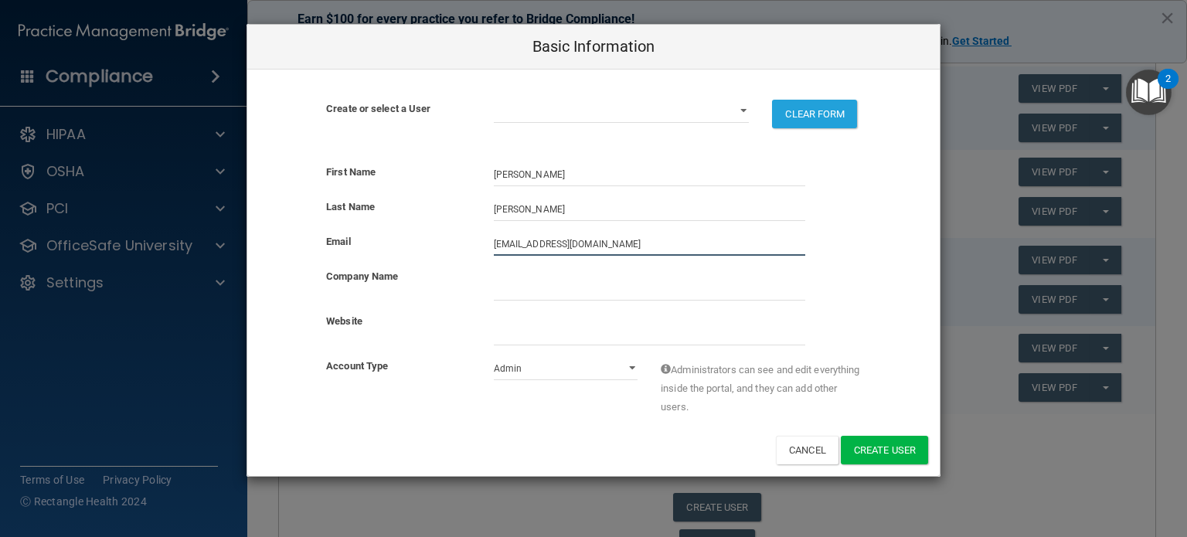
type input "apkeeler@gmail.com"
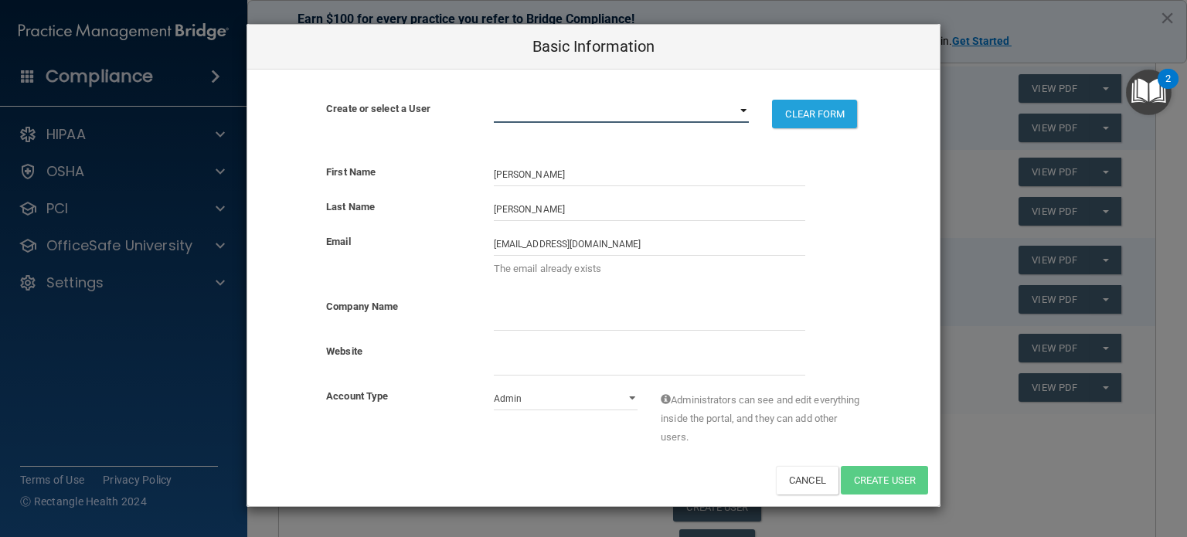
click at [637, 114] on select "apkeeler@gmail.com drfalvo@tcdcohio.com michaela.martin@tcdcohio.com michele.ke…" at bounding box center [622, 111] width 256 height 23
select select "0"
click at [494, 100] on select "apkeeler@gmail.com drfalvo@tcdcohio.com michaela.martin@tcdcohio.com michele.ke…" at bounding box center [622, 111] width 256 height 23
select select "practice_member"
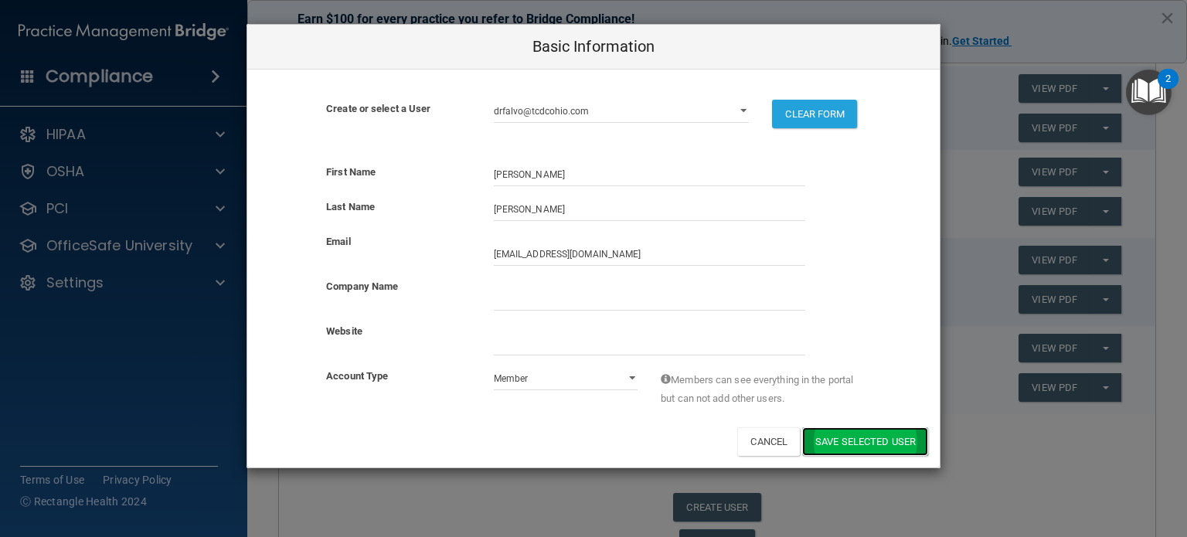
click at [878, 448] on button "Save selected User" at bounding box center [865, 442] width 126 height 29
click at [859, 443] on button "Save selected User" at bounding box center [865, 442] width 126 height 29
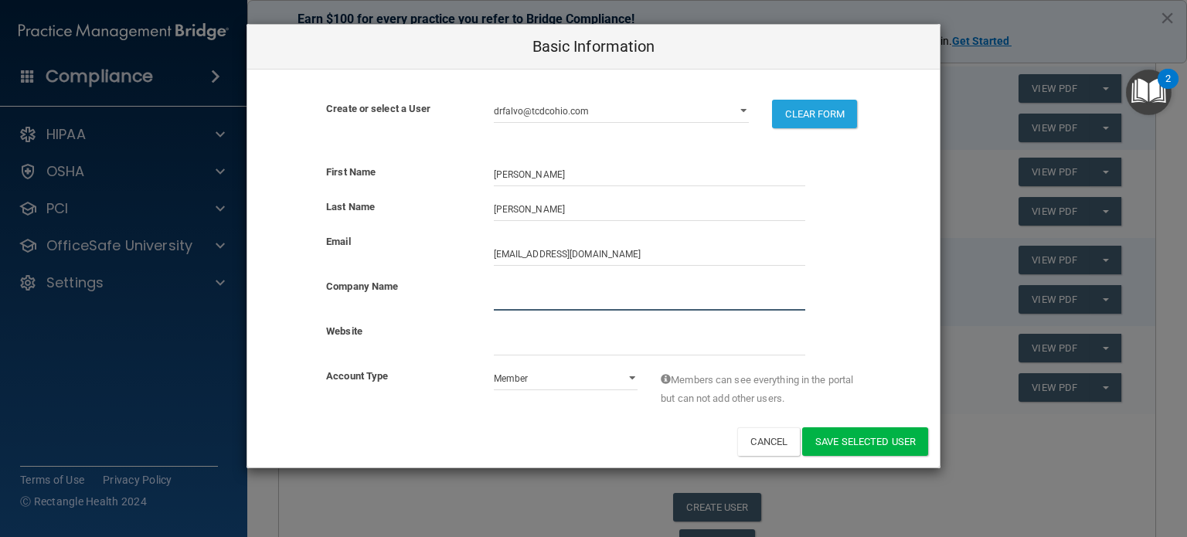
click at [509, 298] on input "company_name" at bounding box center [650, 299] width 312 height 23
drag, startPoint x: 507, startPoint y: 288, endPoint x: 584, endPoint y: 302, distance: 78.6
click at [584, 302] on input "company_name" at bounding box center [650, 299] width 312 height 23
type input "Turtle Creek Dental Care"
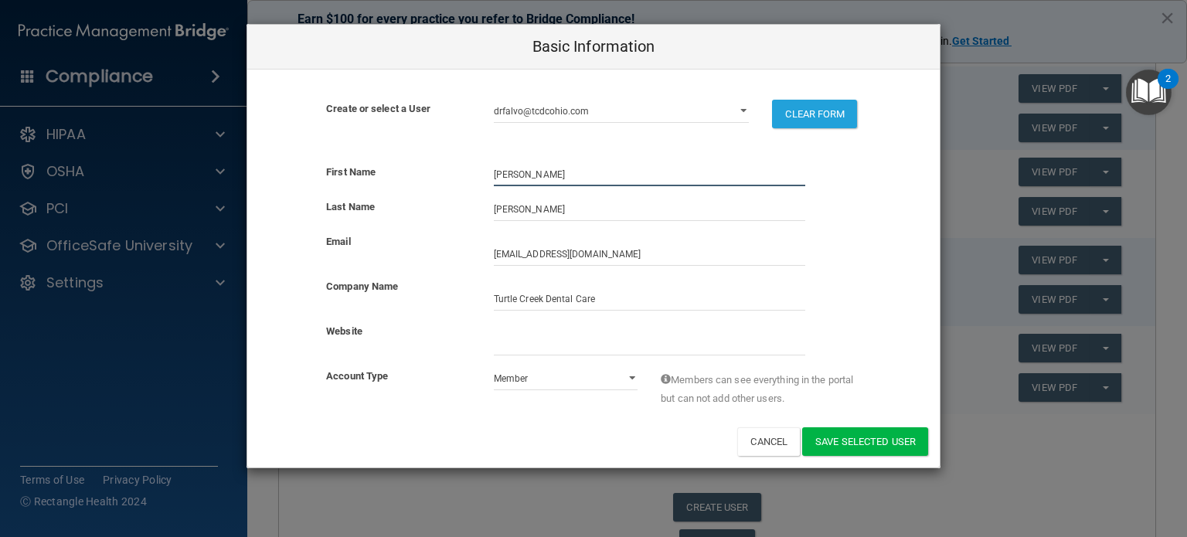
type input "Jonathon"
type input "Falvo"
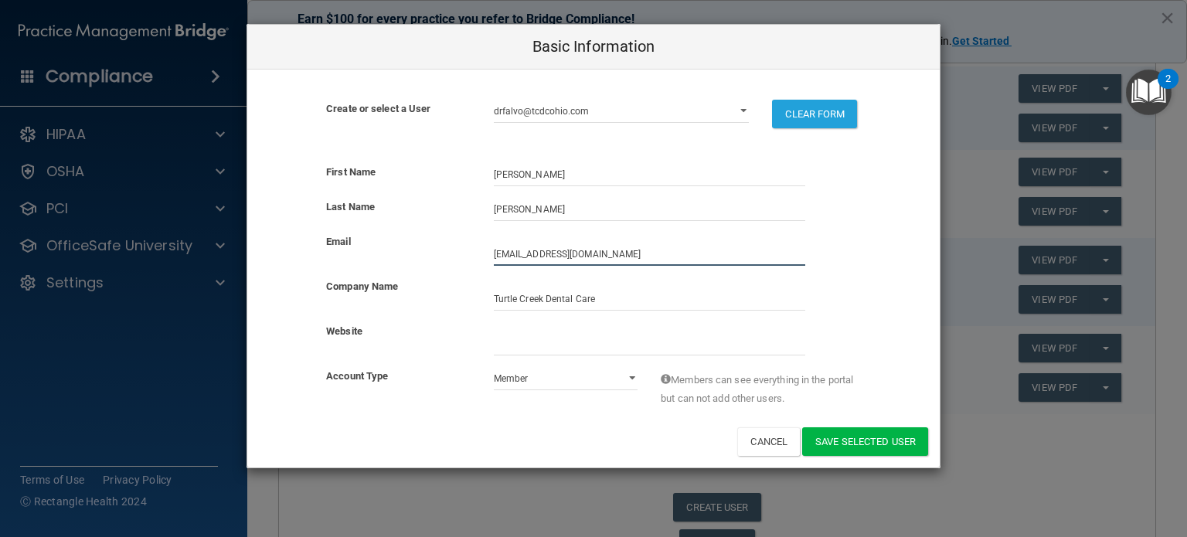
type input "supplies@tcdcohio.com"
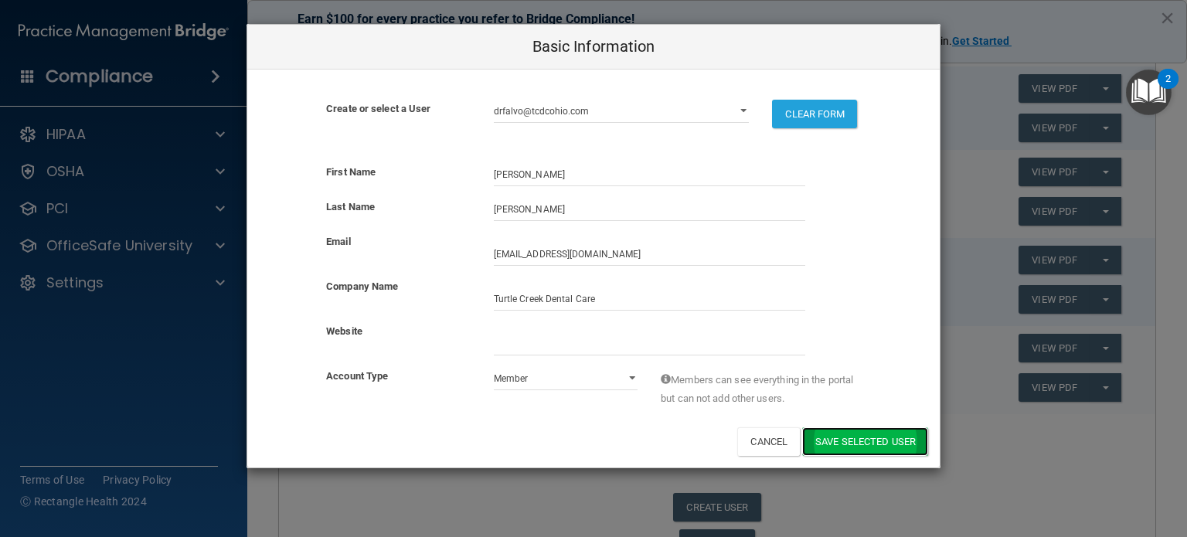
click at [842, 438] on button "Save selected User" at bounding box center [865, 442] width 126 height 29
click at [738, 107] on select "supplies@tcdcohio.com drfalvo@tcdcohio.com michaela.martin@tcdcohio.com michele…" at bounding box center [622, 111] width 256 height 23
click at [779, 163] on input "Jonathon" at bounding box center [650, 174] width 312 height 23
click at [774, 454] on button "Cancel" at bounding box center [769, 442] width 63 height 29
select select "practice_admin"
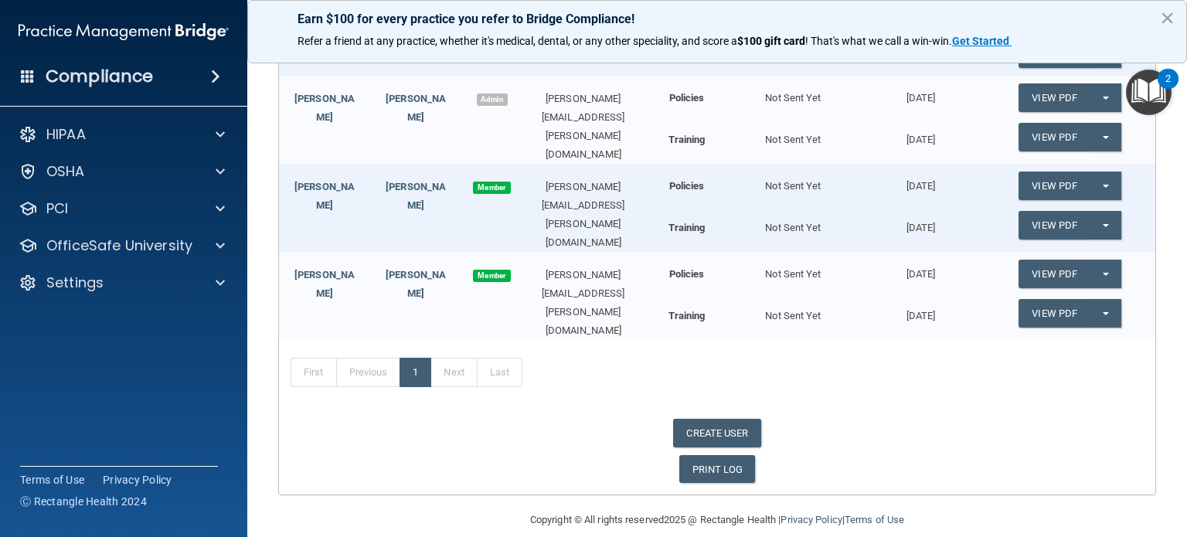
scroll to position [404, 0]
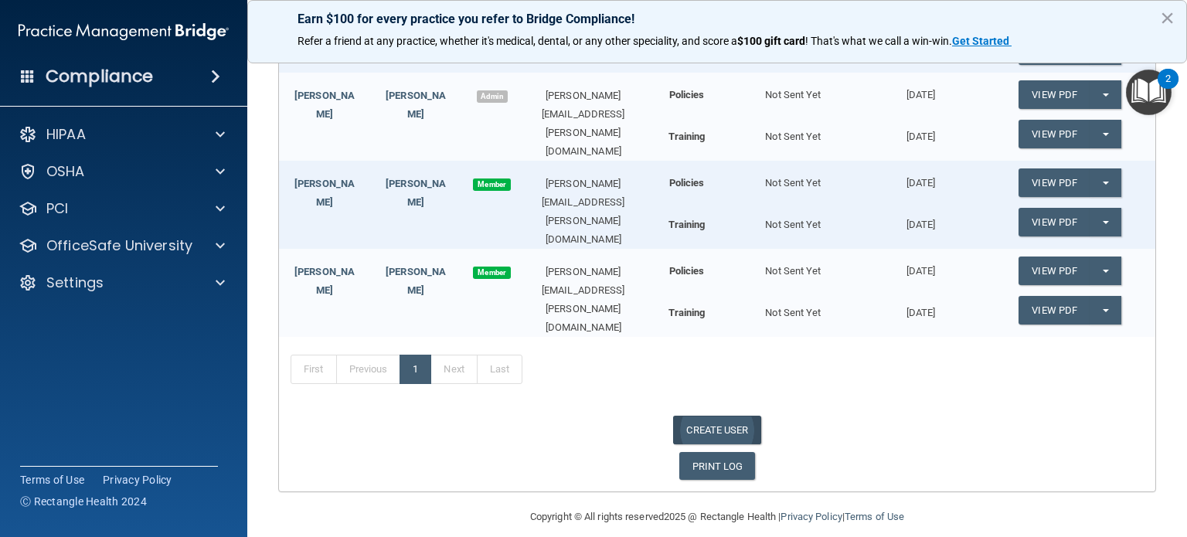
click at [710, 417] on link "CREATE USER" at bounding box center [716, 430] width 87 height 29
click at [714, 416] on link "CREATE USER" at bounding box center [716, 430] width 87 height 29
select select "practice_admin"
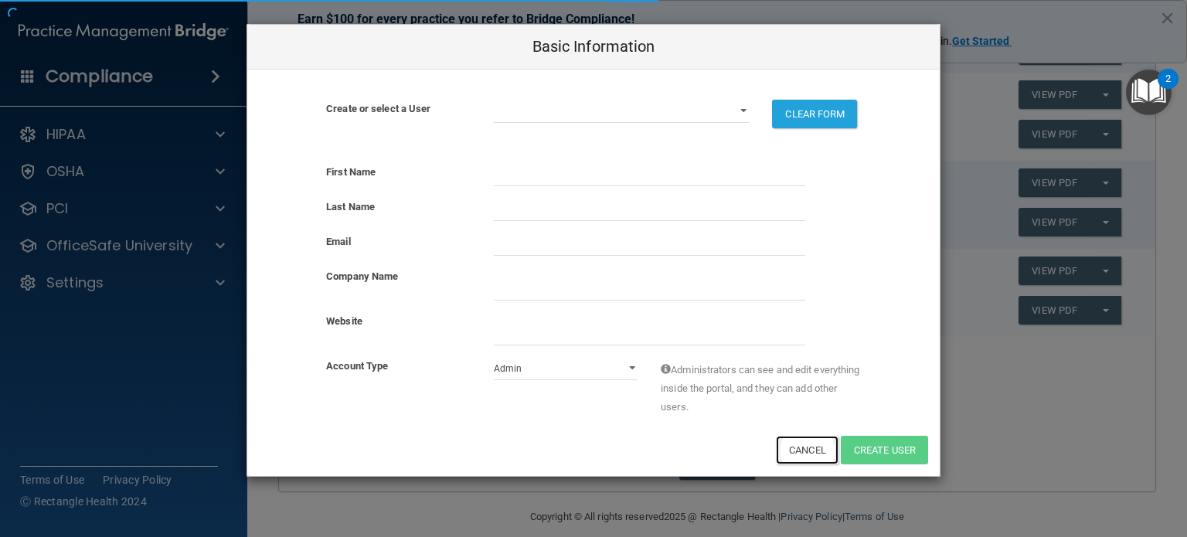
click at [793, 441] on button "Cancel" at bounding box center [807, 450] width 63 height 29
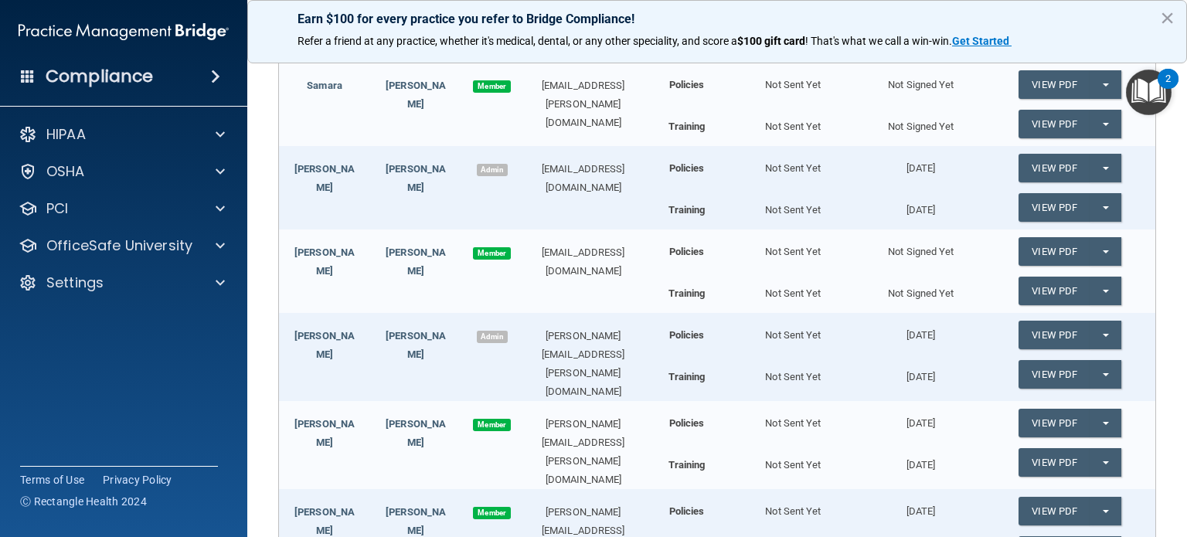
scroll to position [155, 0]
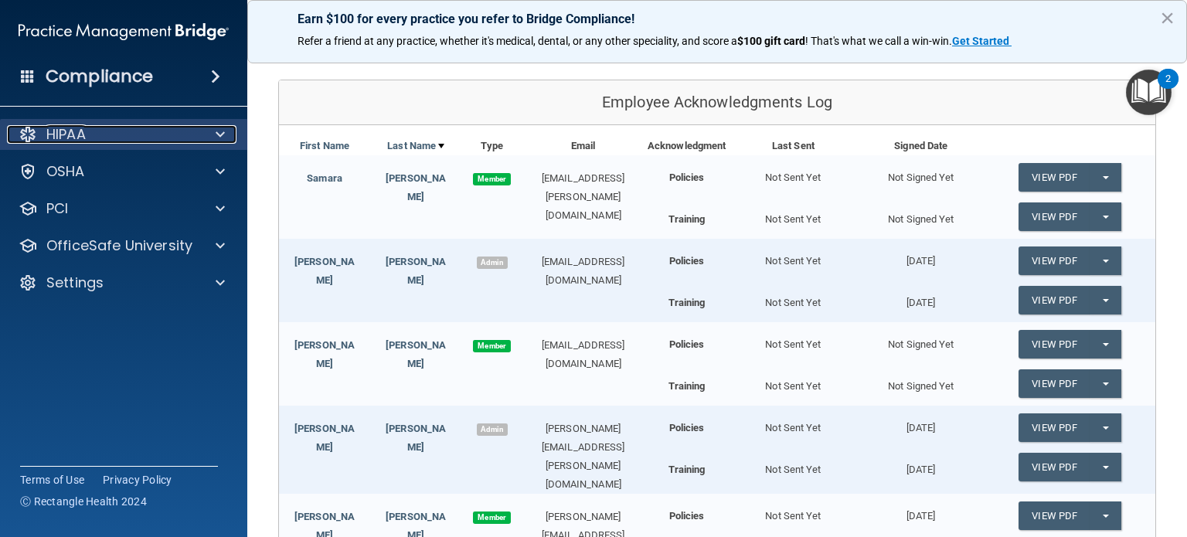
click at [93, 136] on div "HIPAA" at bounding box center [103, 134] width 192 height 19
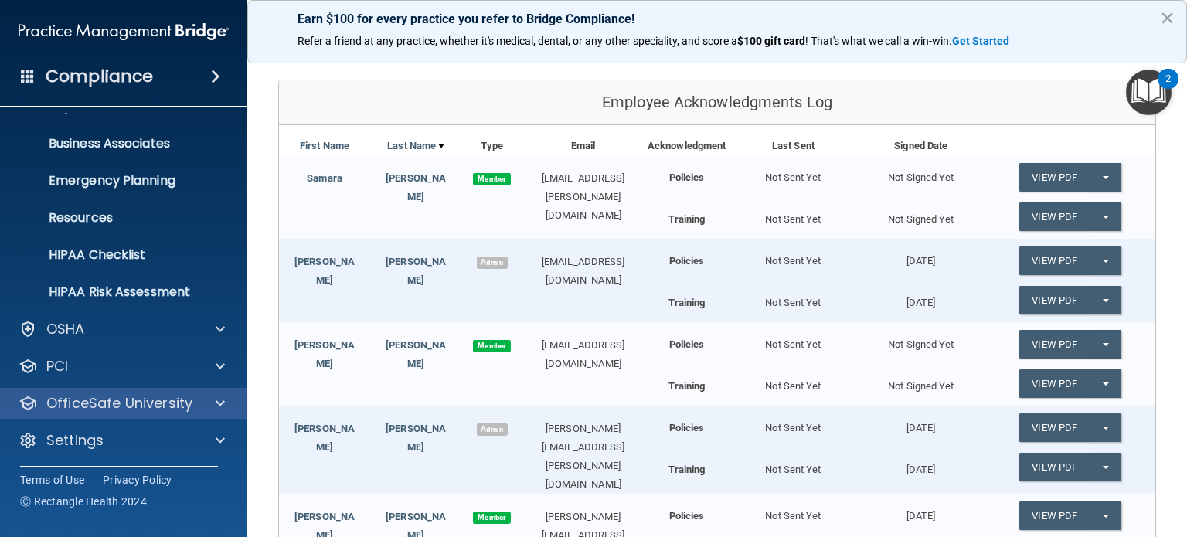
scroll to position [104, 0]
click at [158, 402] on p "OfficeSafe University" at bounding box center [119, 402] width 146 height 19
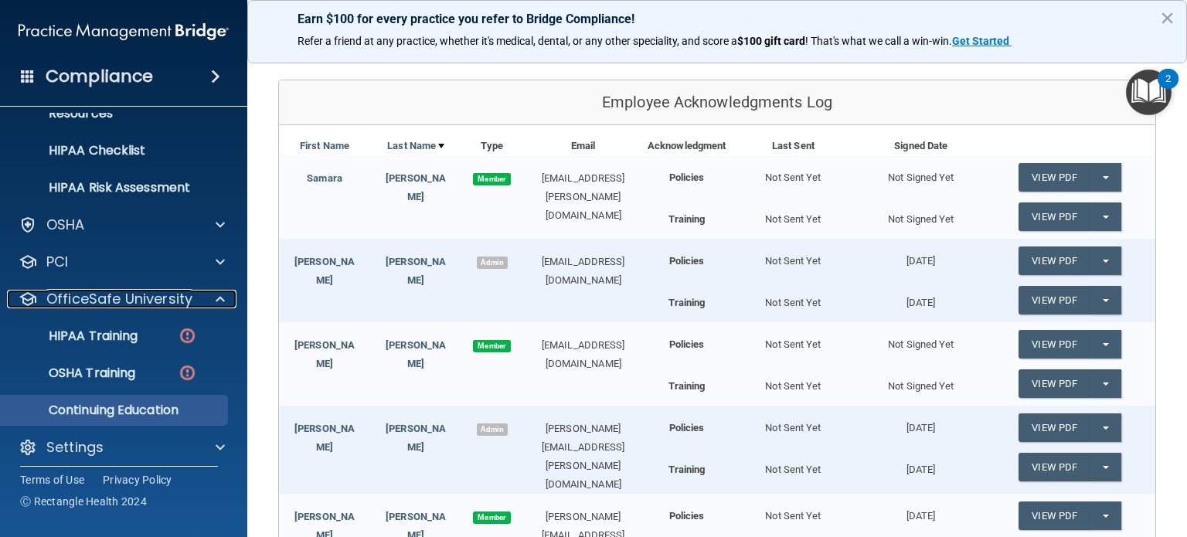
scroll to position [215, 0]
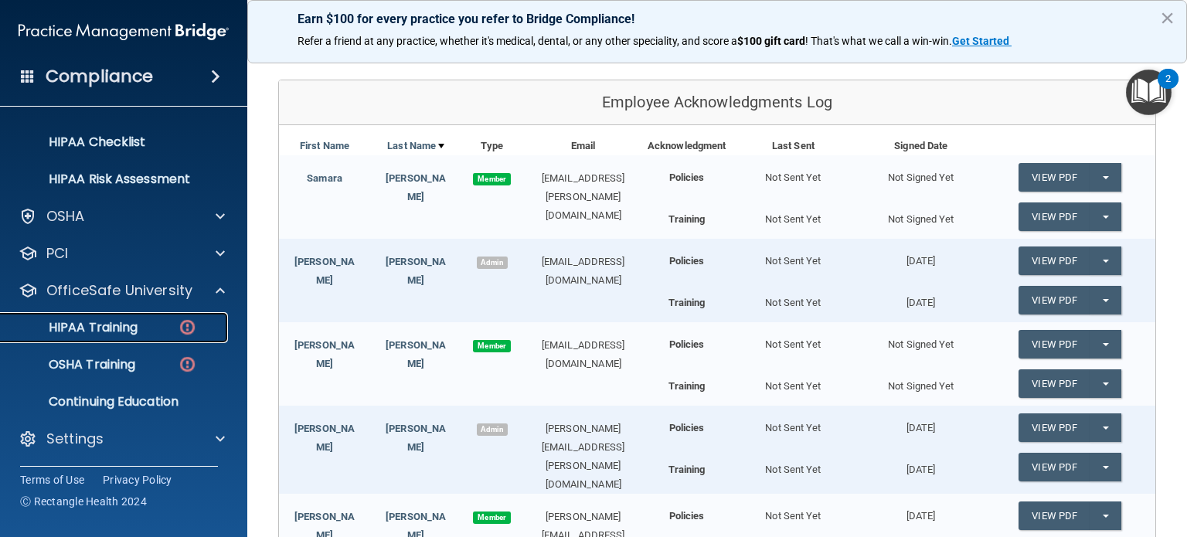
click at [113, 331] on p "HIPAA Training" at bounding box center [74, 327] width 128 height 15
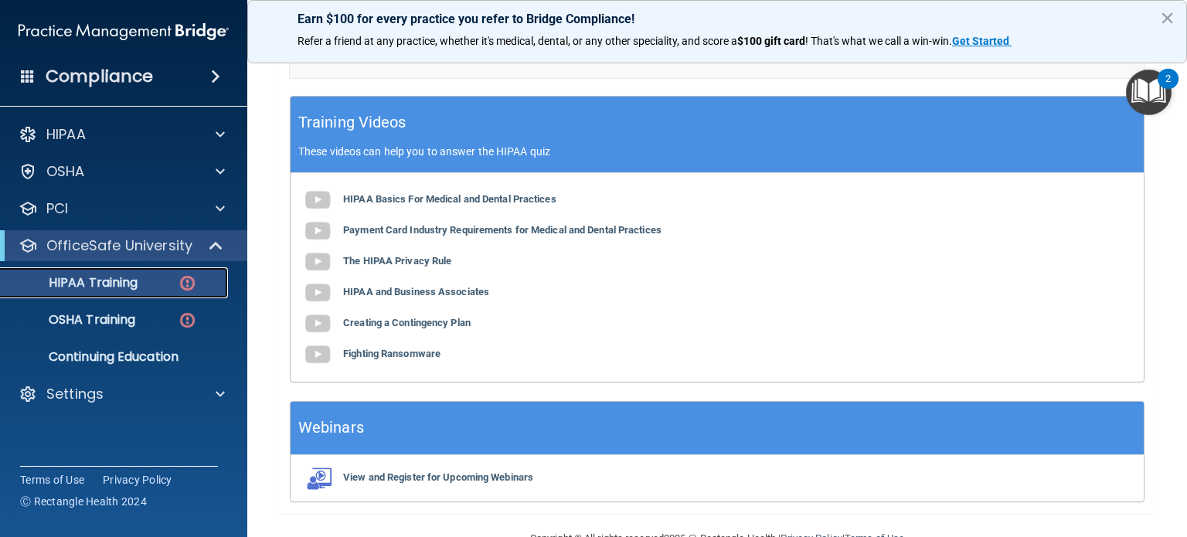
scroll to position [500, 0]
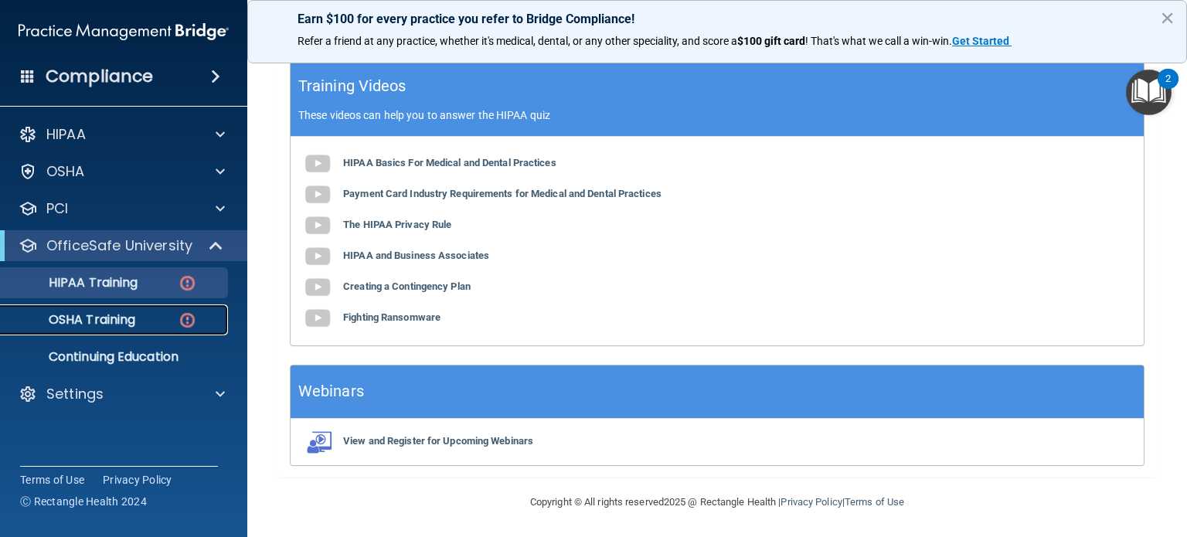
click at [117, 305] on link "OSHA Training" at bounding box center [107, 320] width 244 height 31
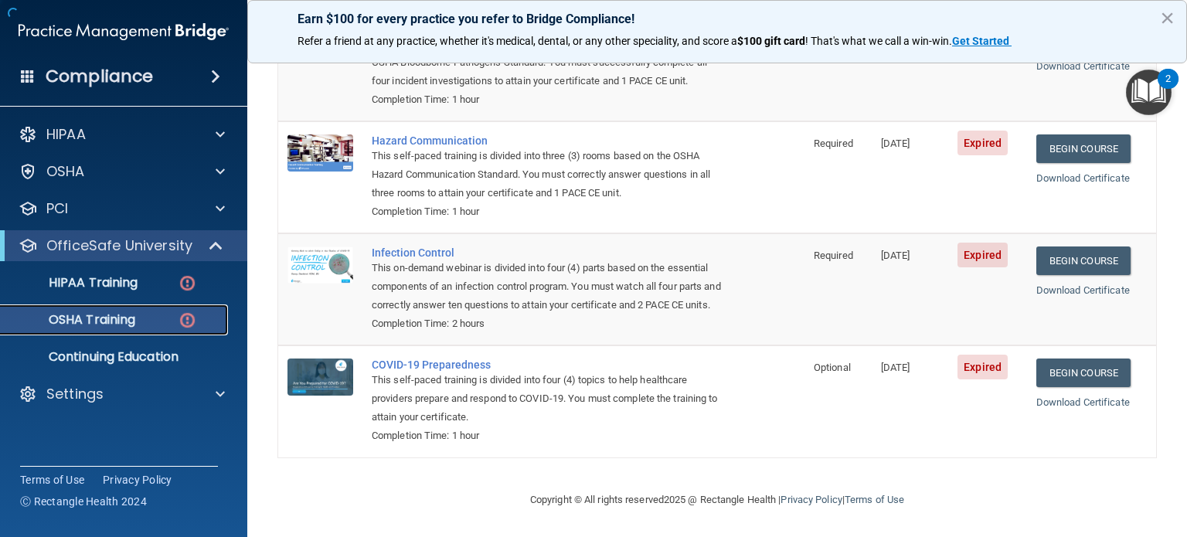
scroll to position [247, 0]
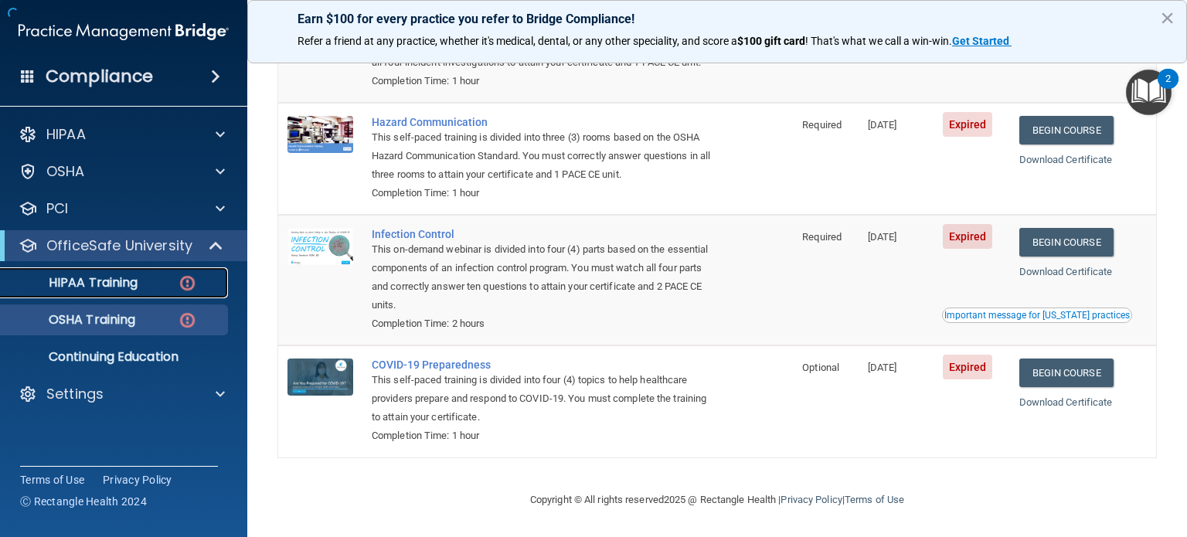
click at [133, 295] on link "HIPAA Training" at bounding box center [107, 282] width 244 height 31
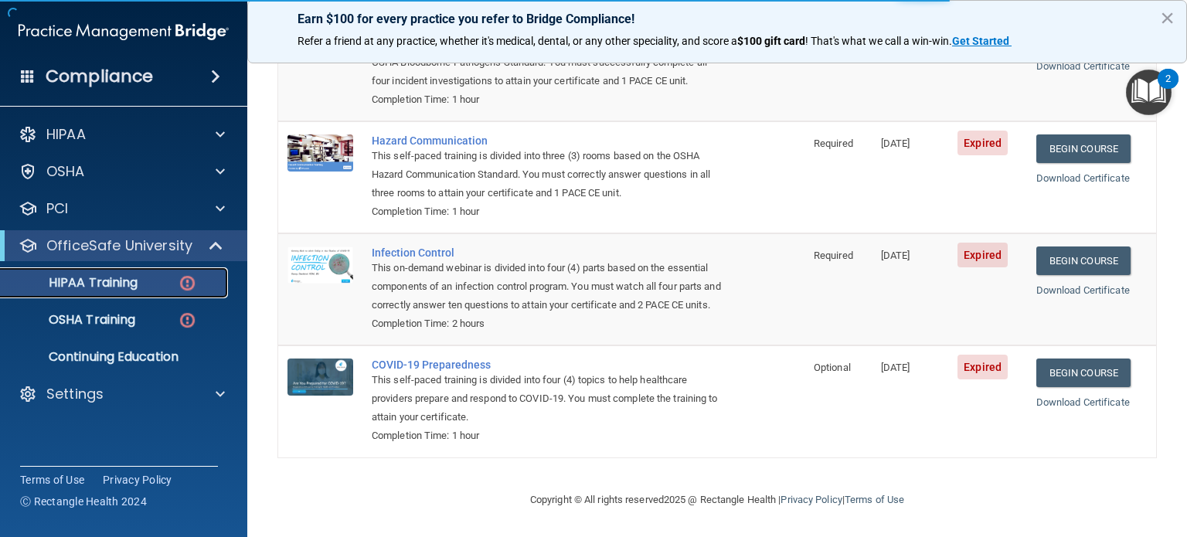
scroll to position [500, 0]
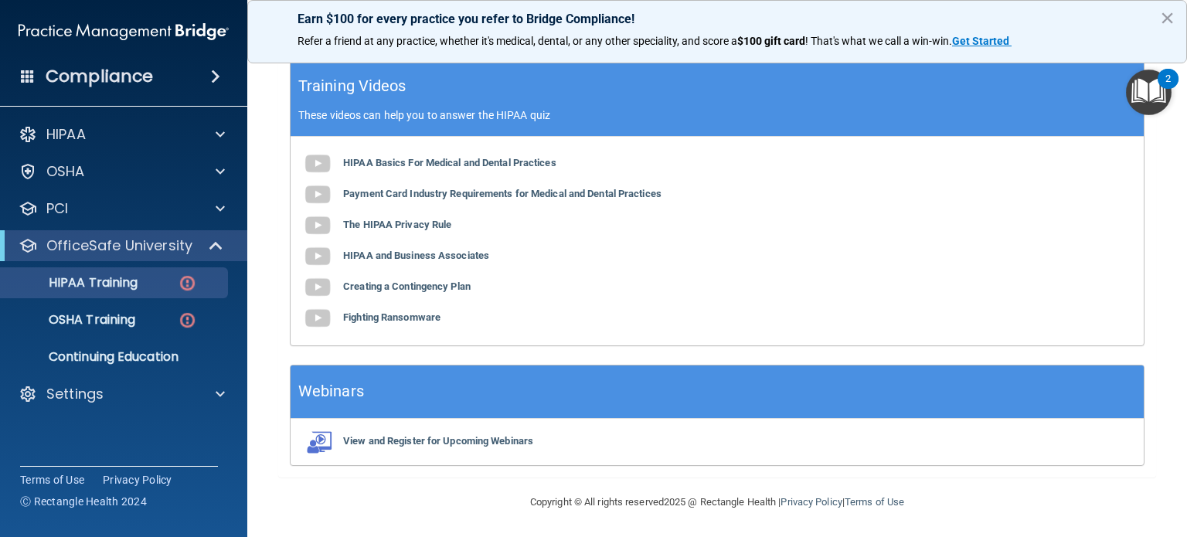
click at [472, 144] on div "HIPAA Basics For Medical and Dental Practices Payment Card Industry Requirement…" at bounding box center [717, 241] width 853 height 209
click at [479, 163] on b "HIPAA Basics For Medical and Dental Practices" at bounding box center [449, 163] width 213 height 12
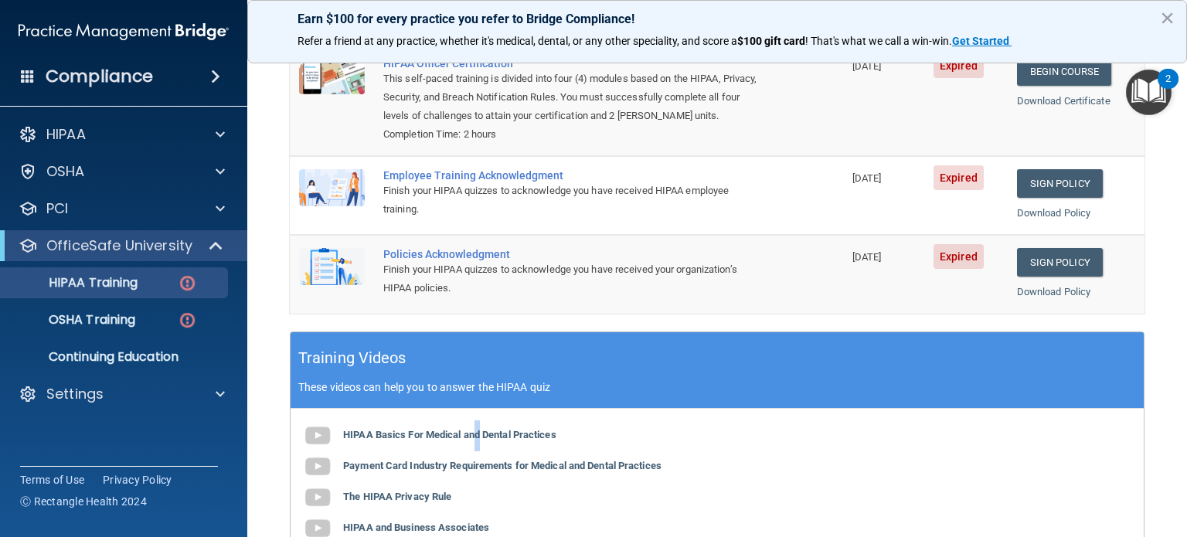
scroll to position [36, 0]
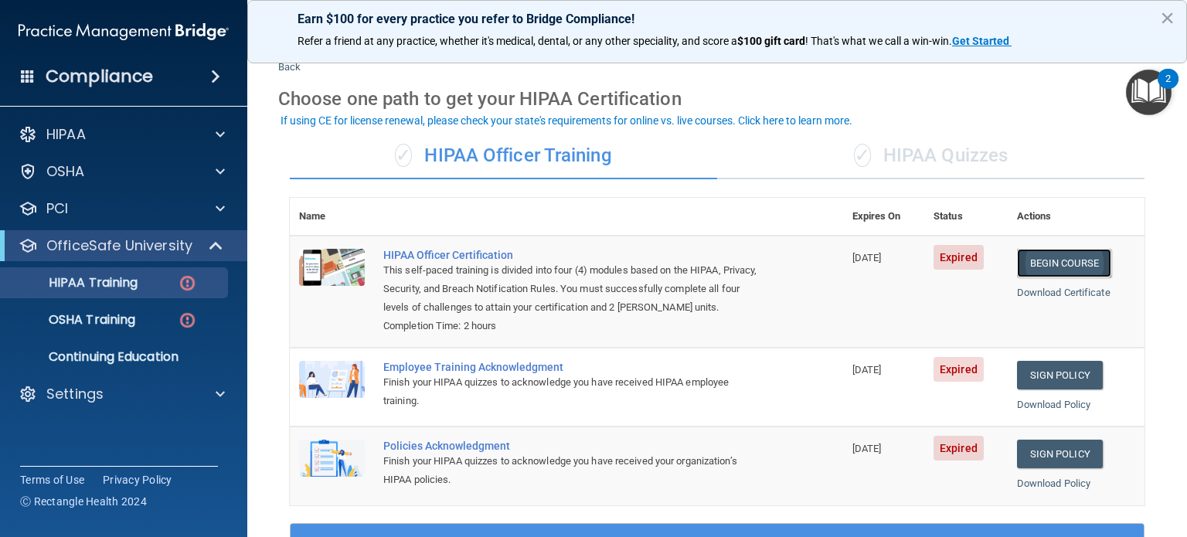
click at [1044, 264] on link "Begin Course" at bounding box center [1064, 263] width 94 height 29
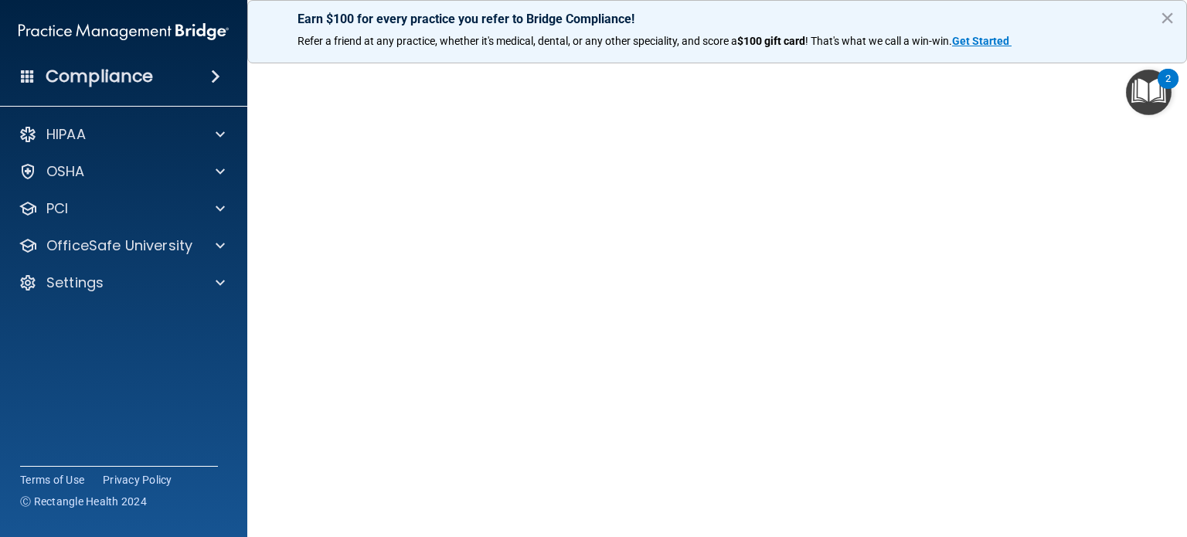
scroll to position [31, 0]
